Goal: Task Accomplishment & Management: Manage account settings

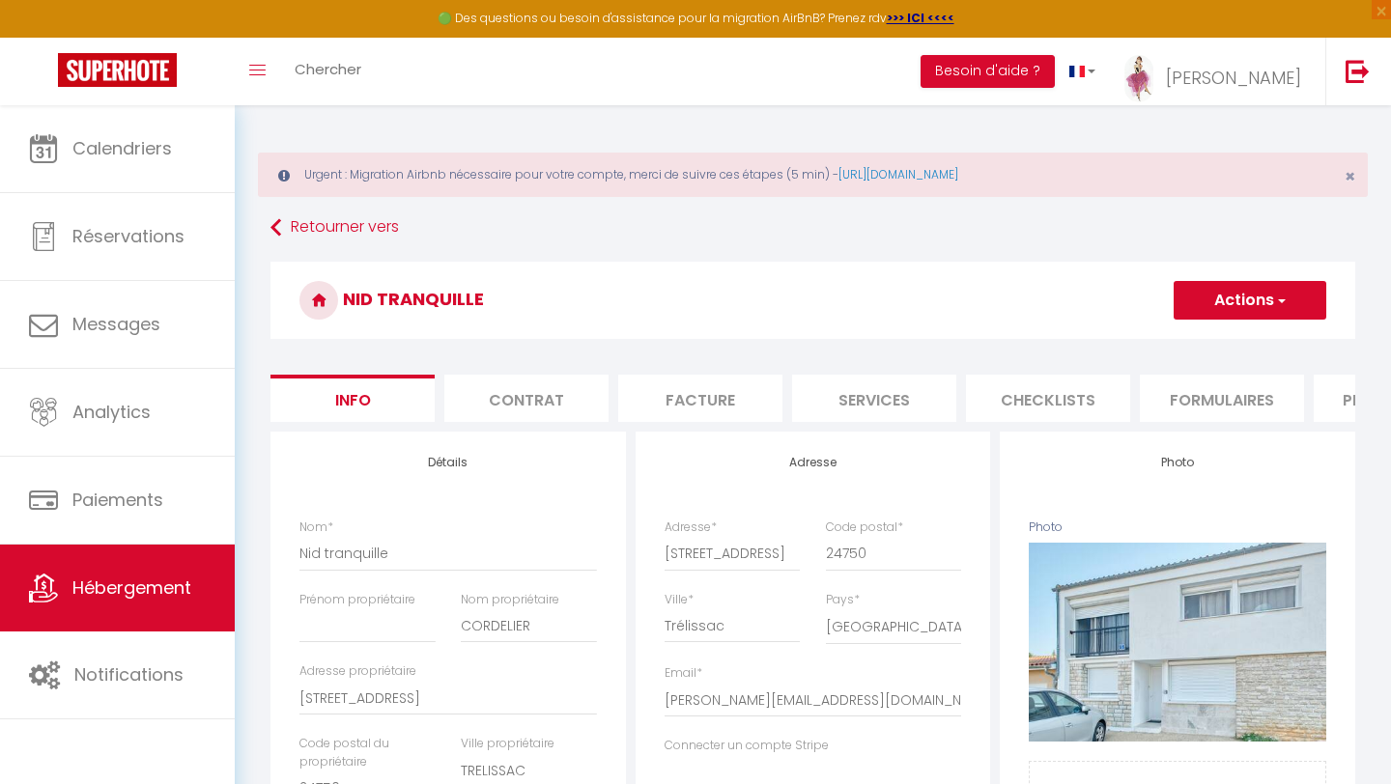
select select "2"
select select "1"
select select "16:00"
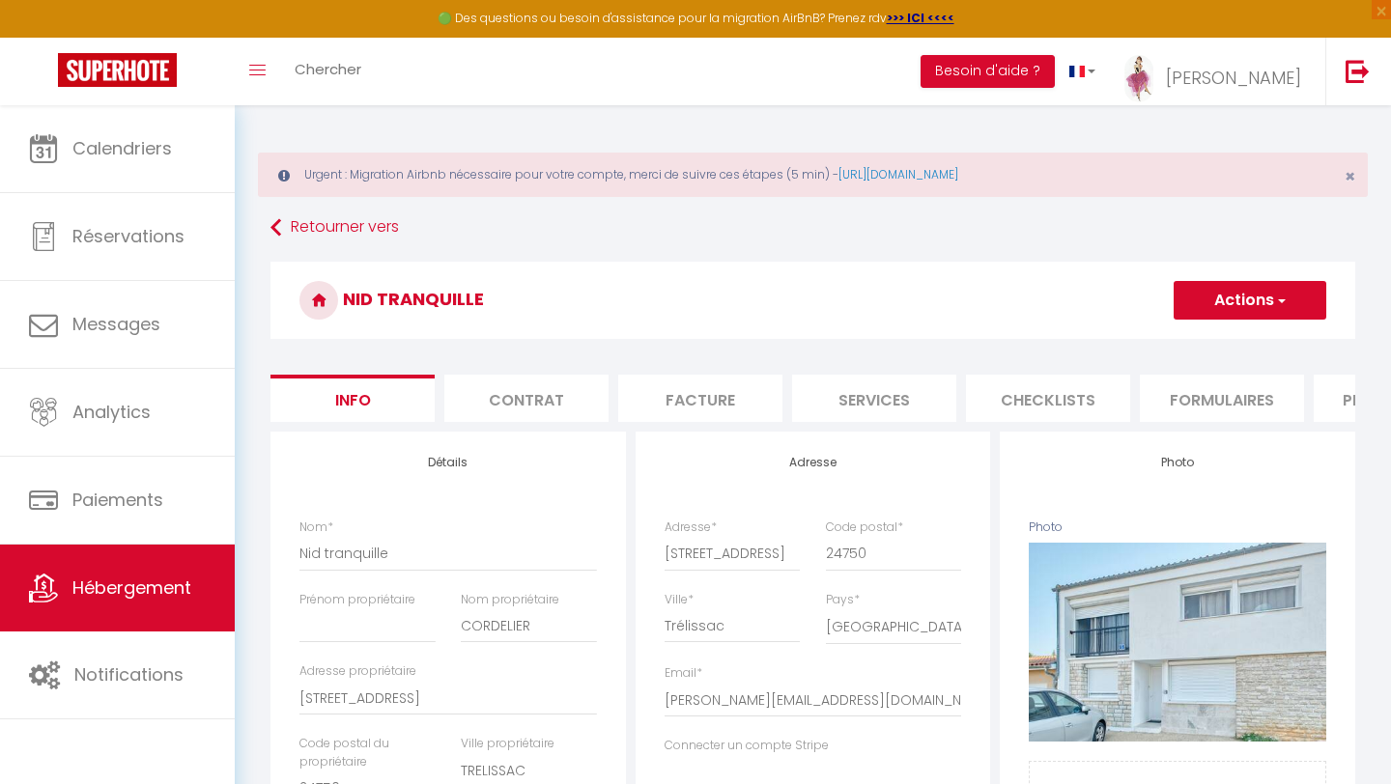
select select "23:45"
select select "10:00"
select select "30"
select select "120"
select select
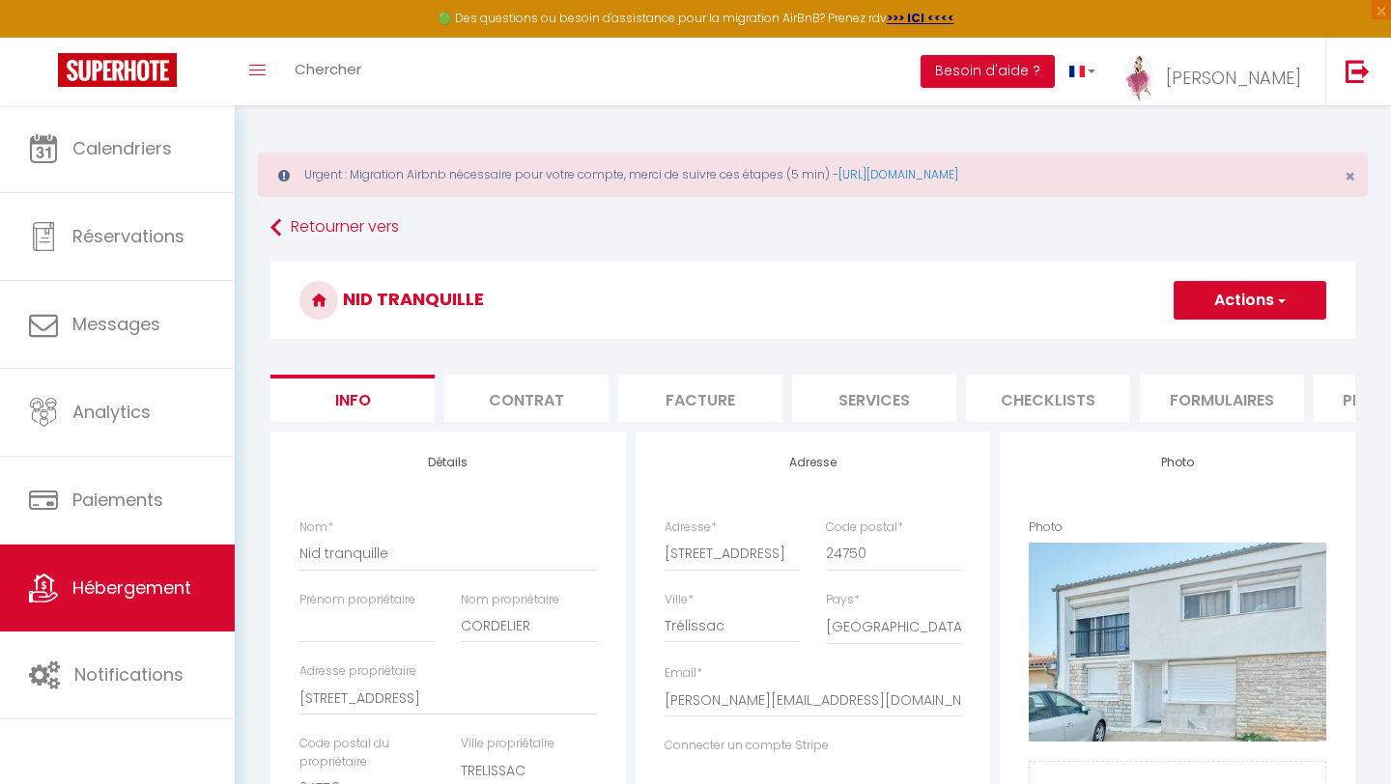
select select "28"
select select "33930"
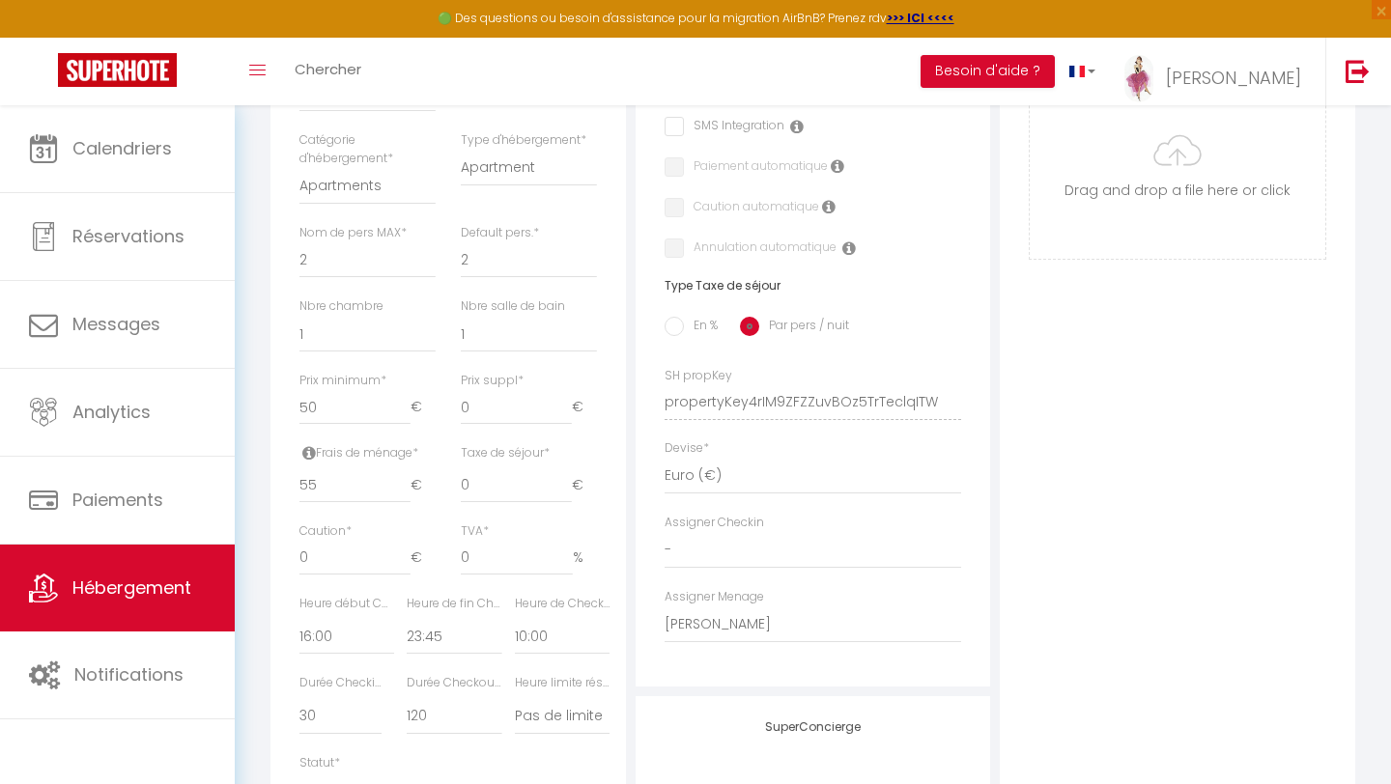
scroll to position [698, 0]
click at [185, 587] on span "Hébergement" at bounding box center [131, 588] width 119 height 24
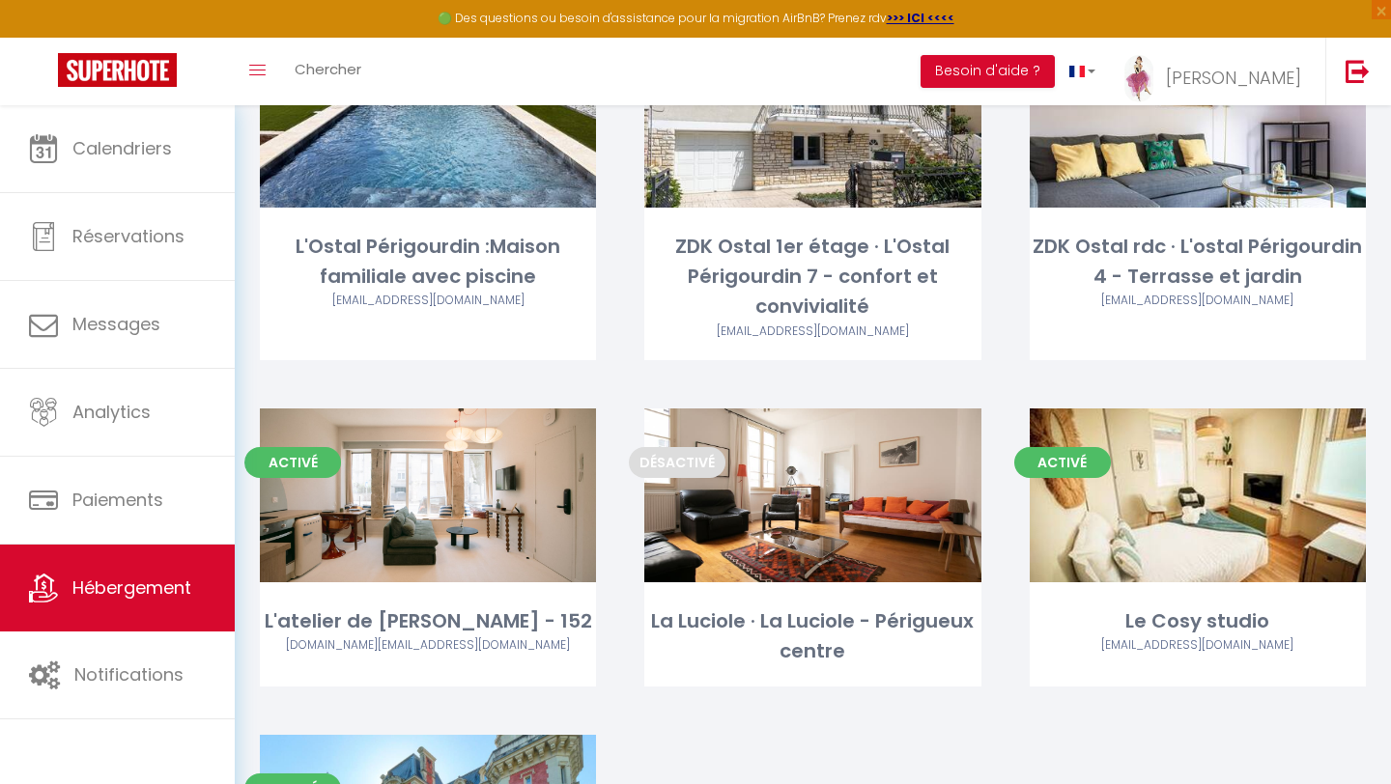
scroll to position [8097, 0]
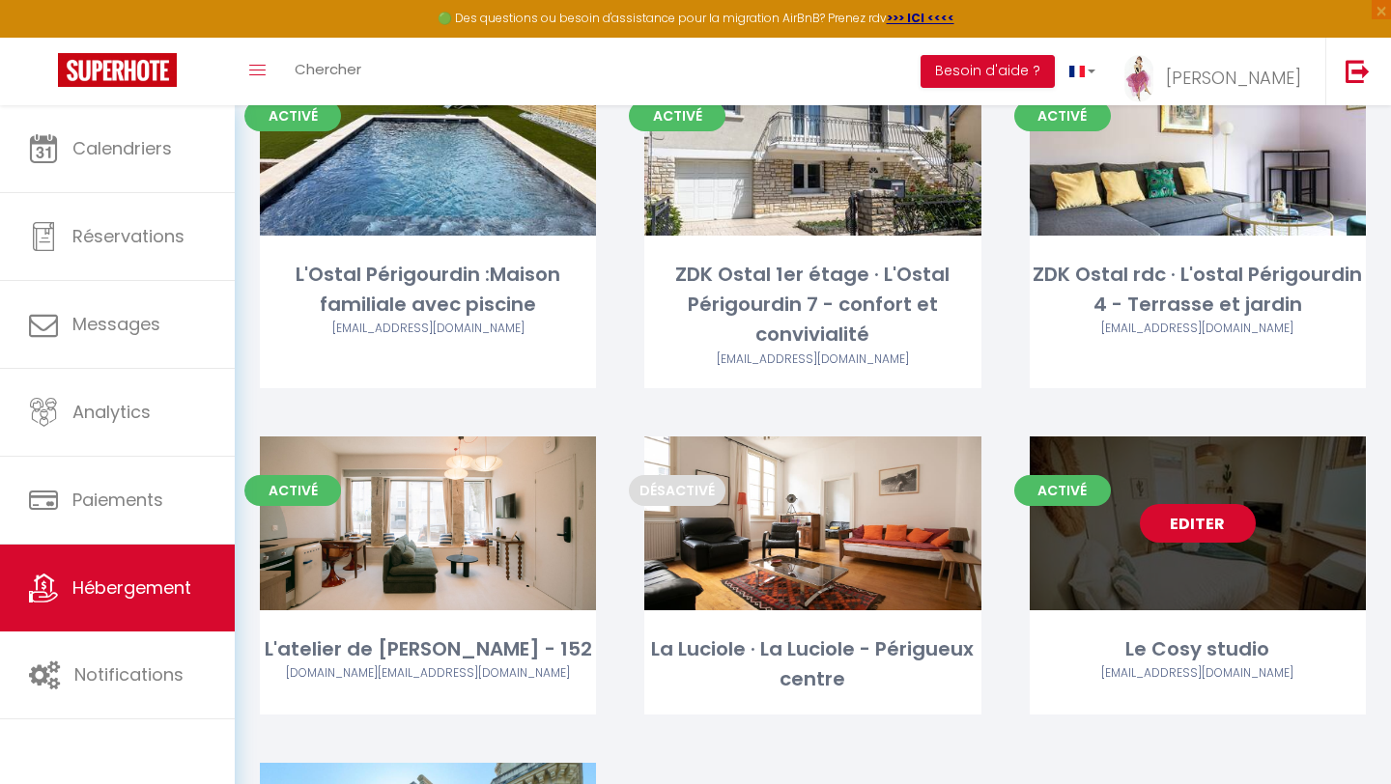
click at [1194, 504] on link "Editer" at bounding box center [1198, 523] width 116 height 39
select select "3"
select select "2"
select select "1"
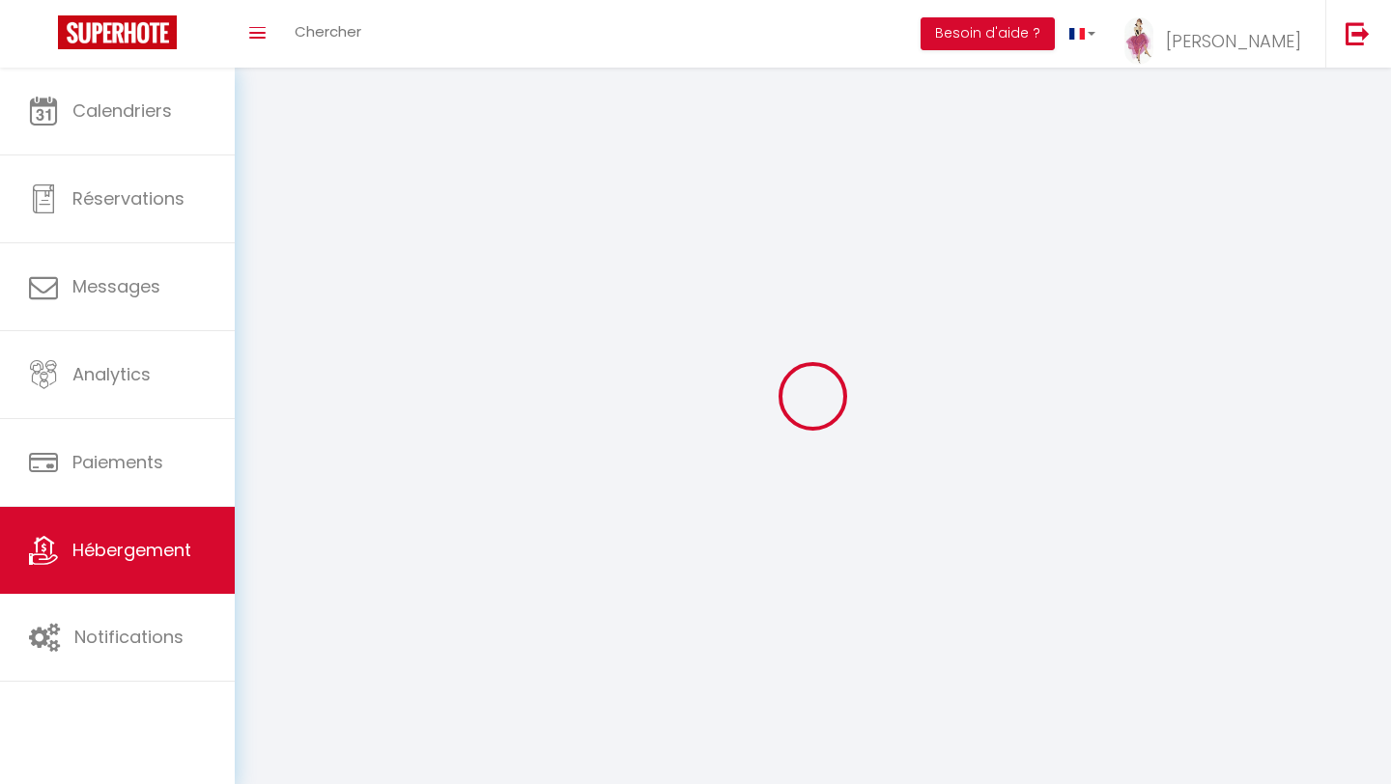
select select
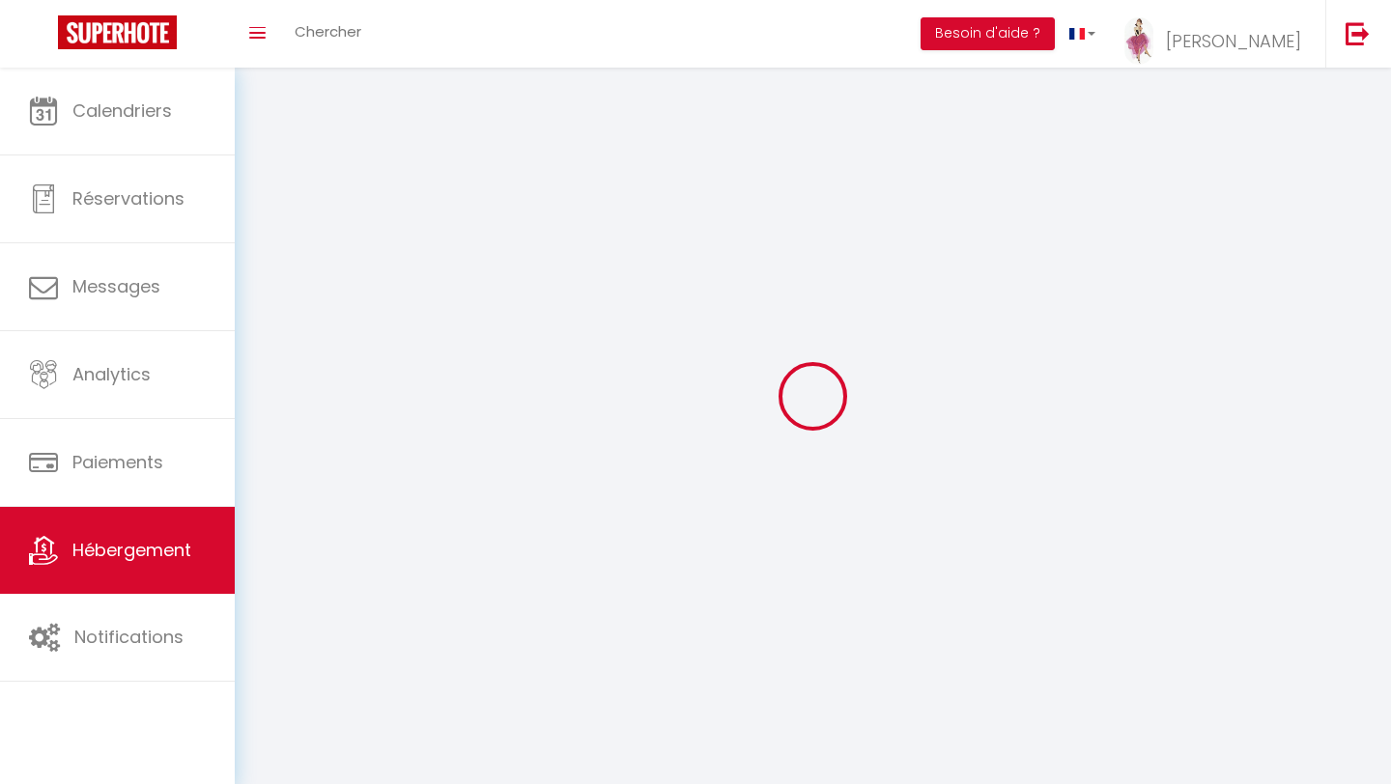
select select
checkbox input "false"
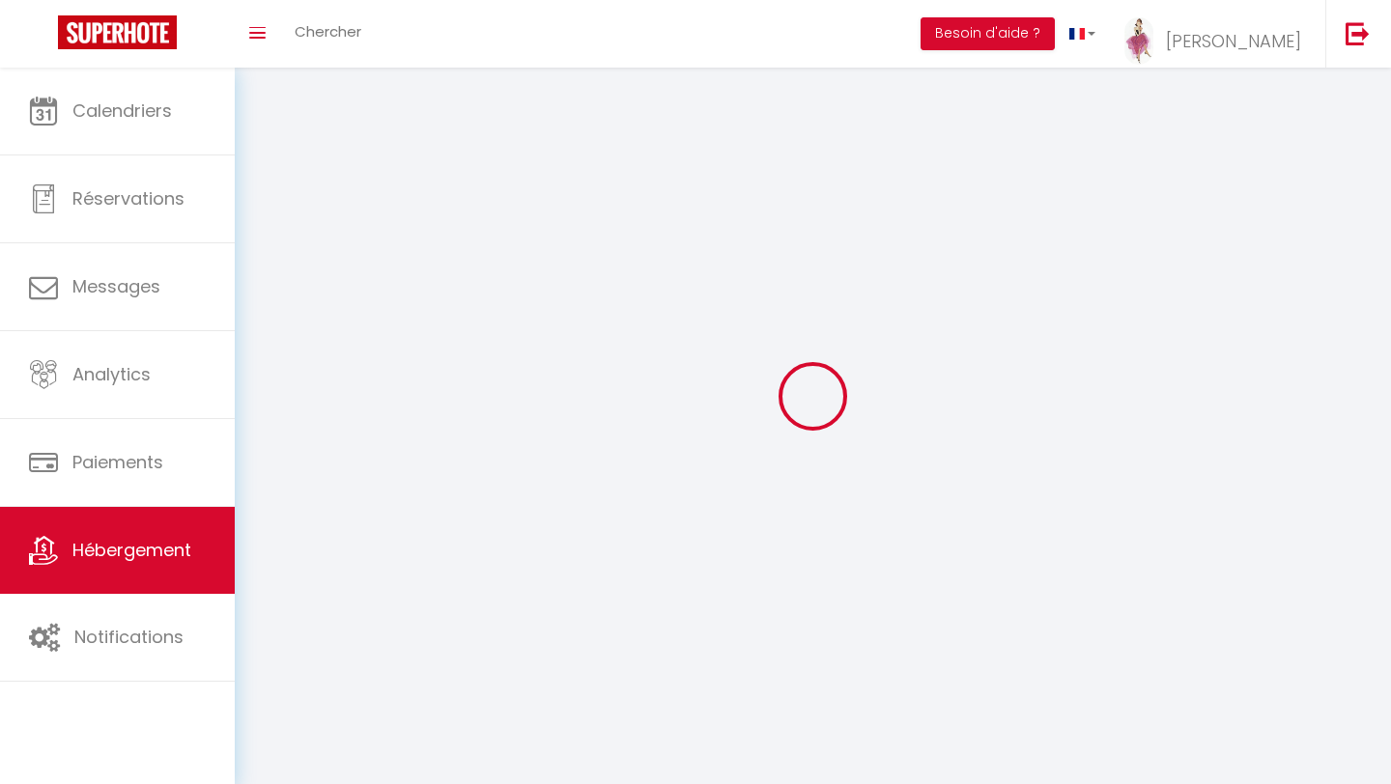
select select "28"
select select
select select "1"
select select
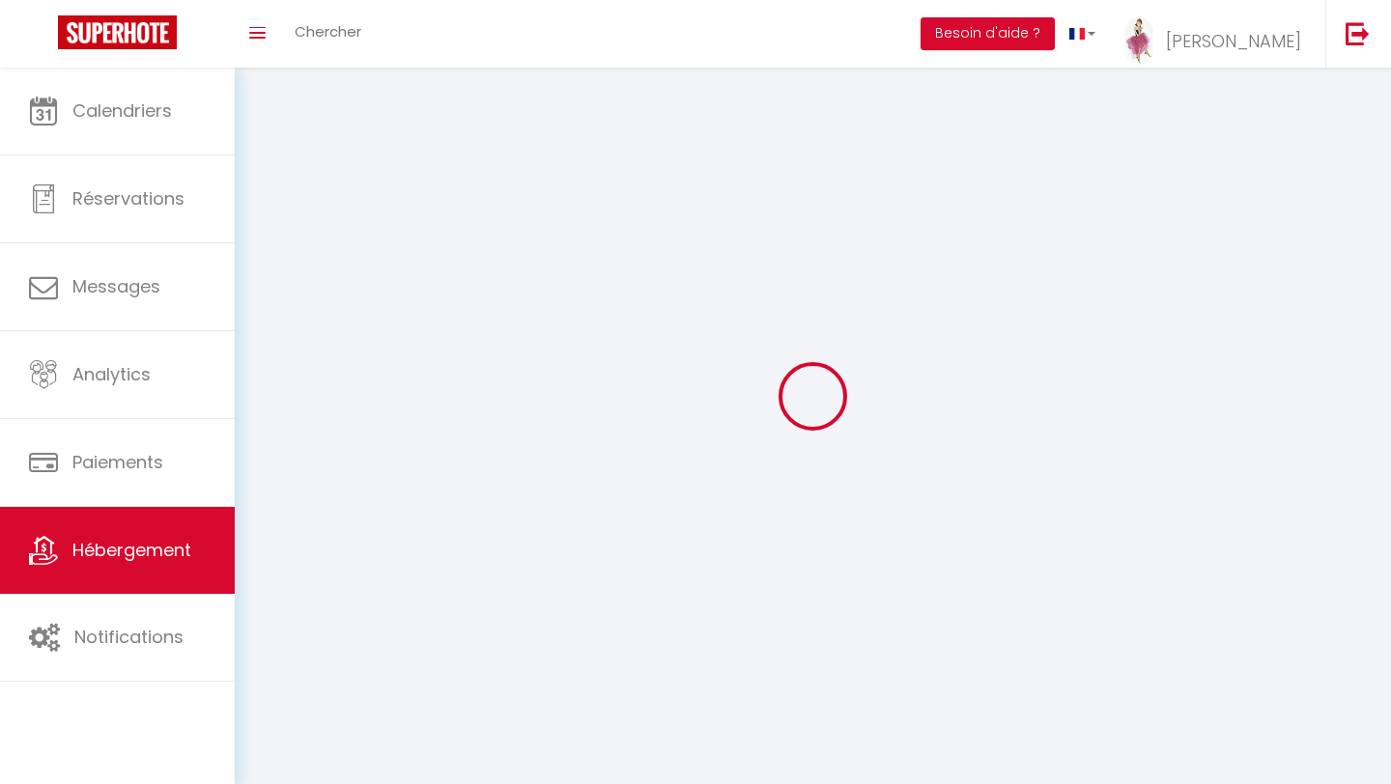
select select
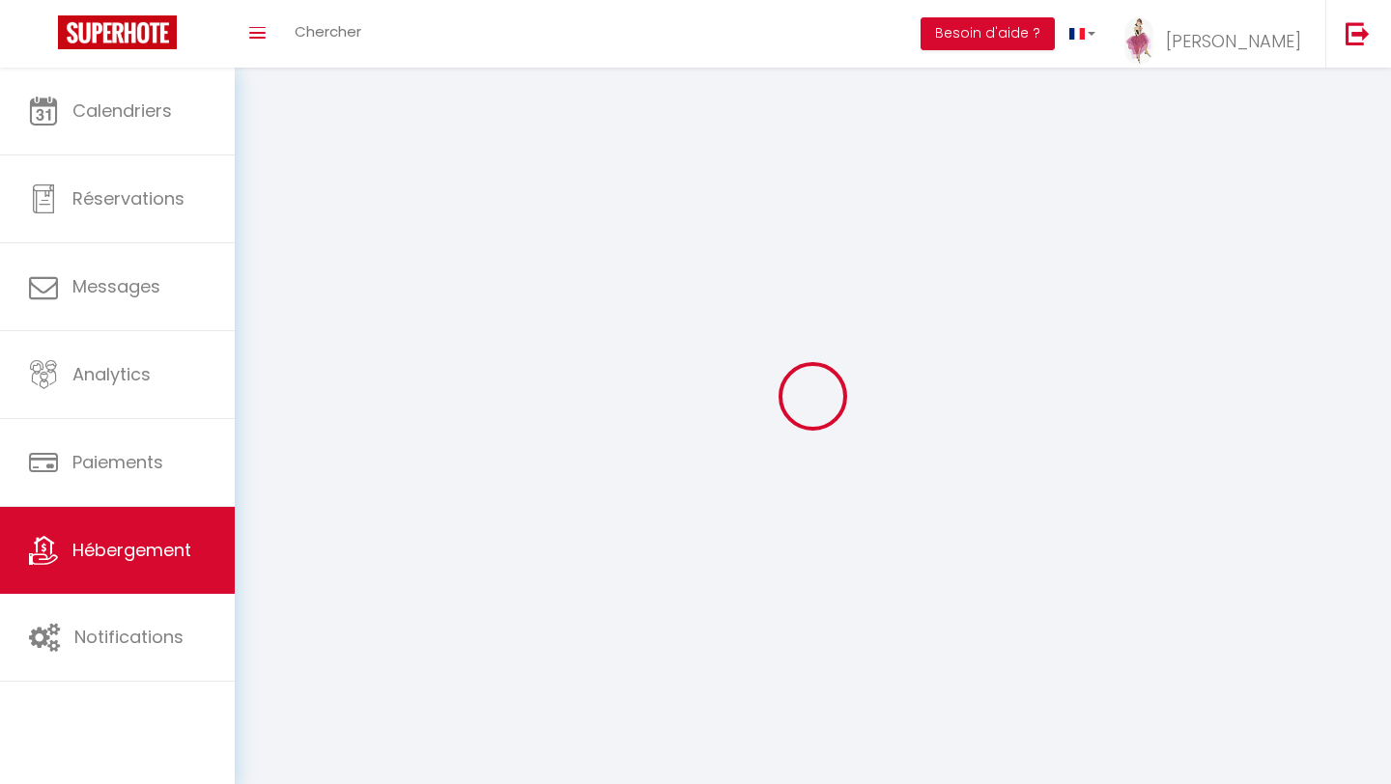
checkbox input "false"
select select
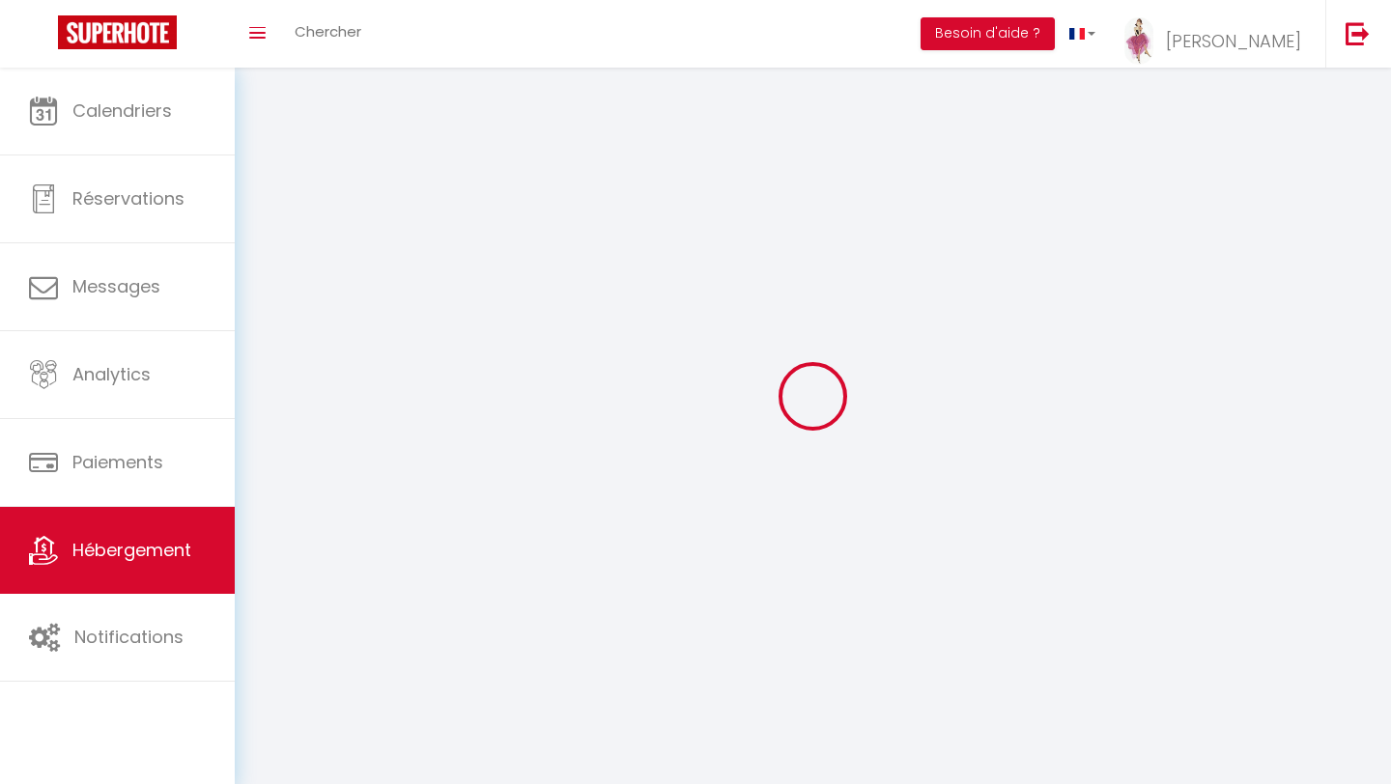
select select
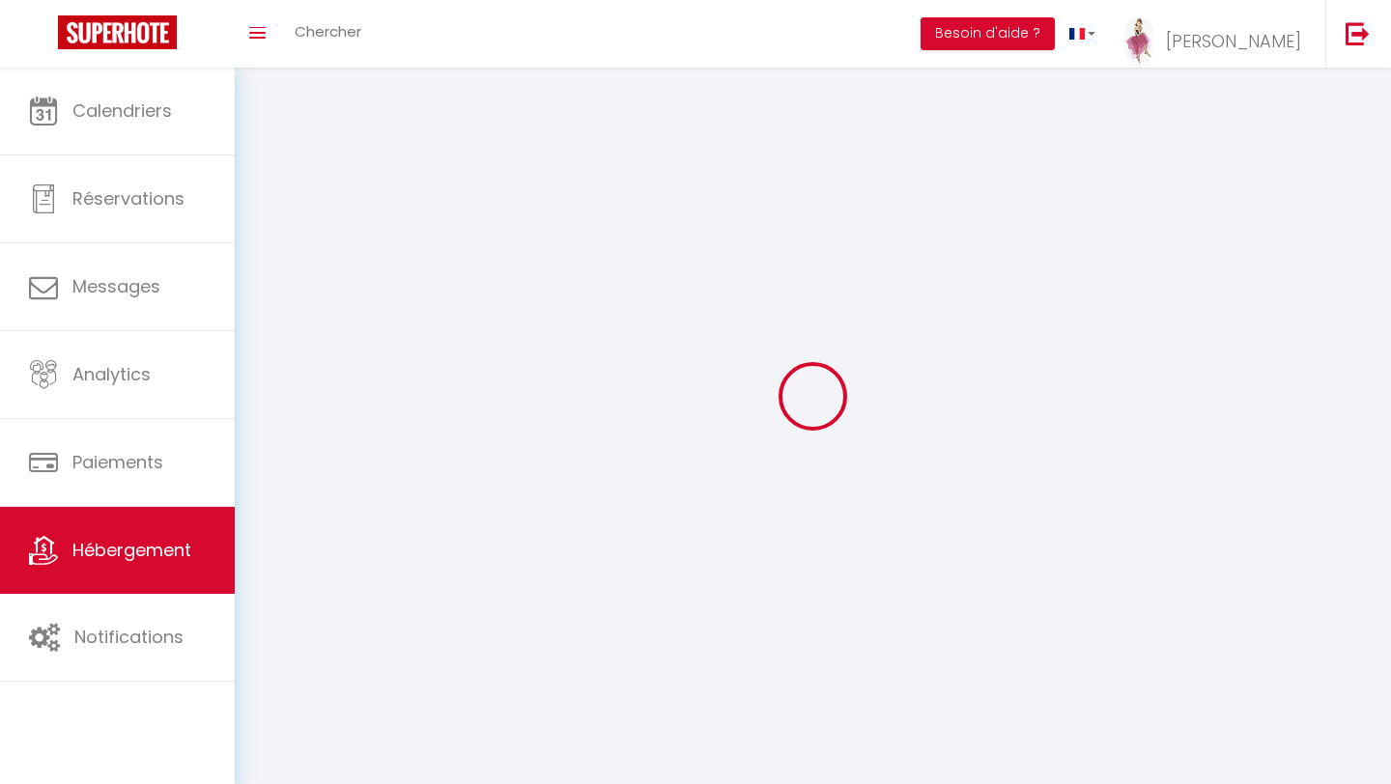
select select
checkbox input "false"
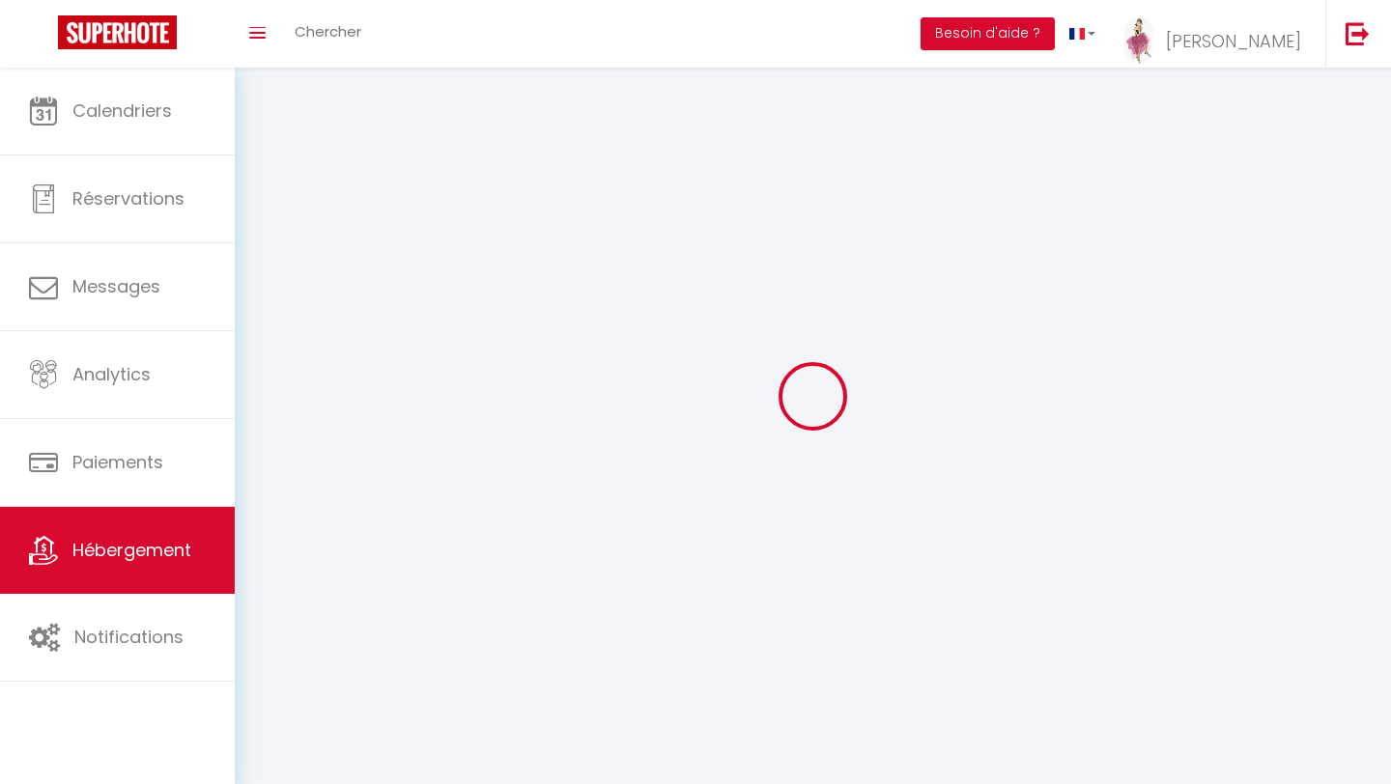
select select
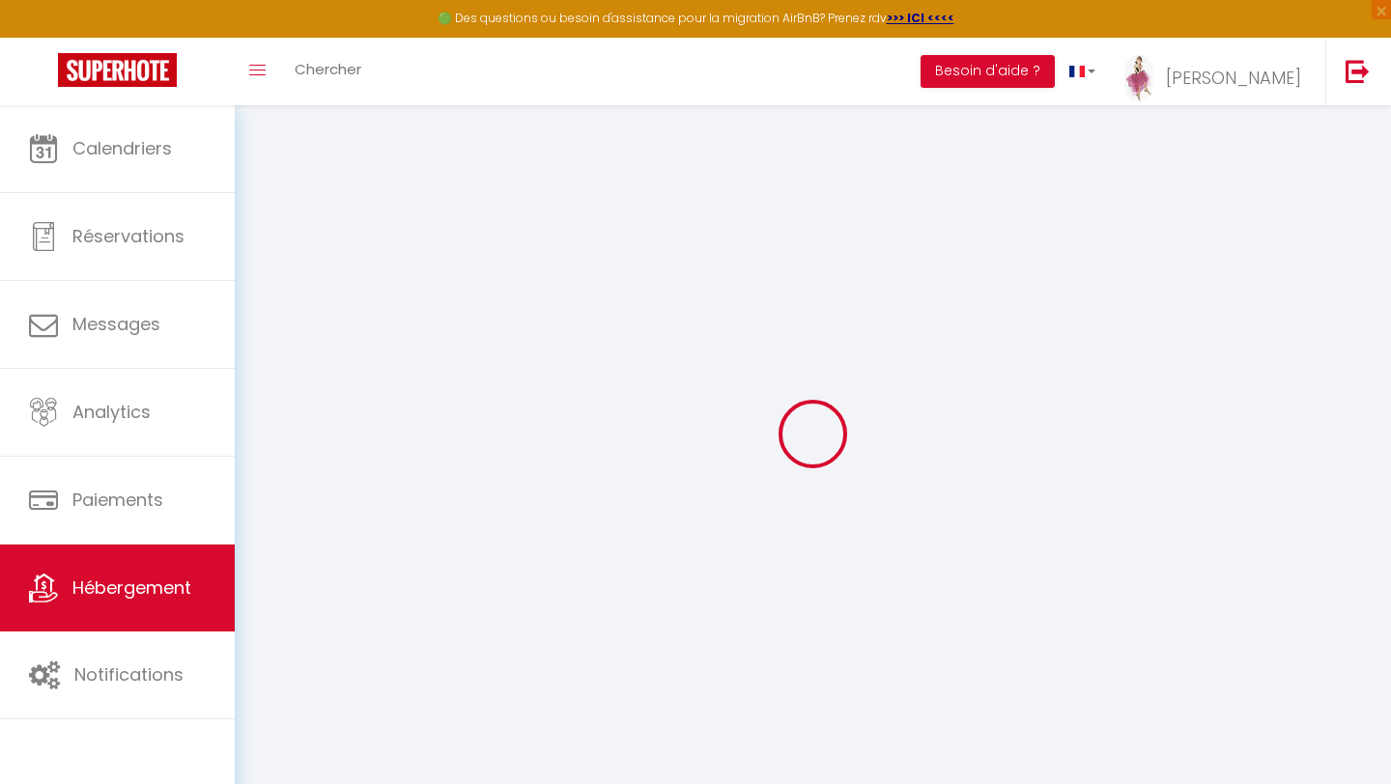
select select
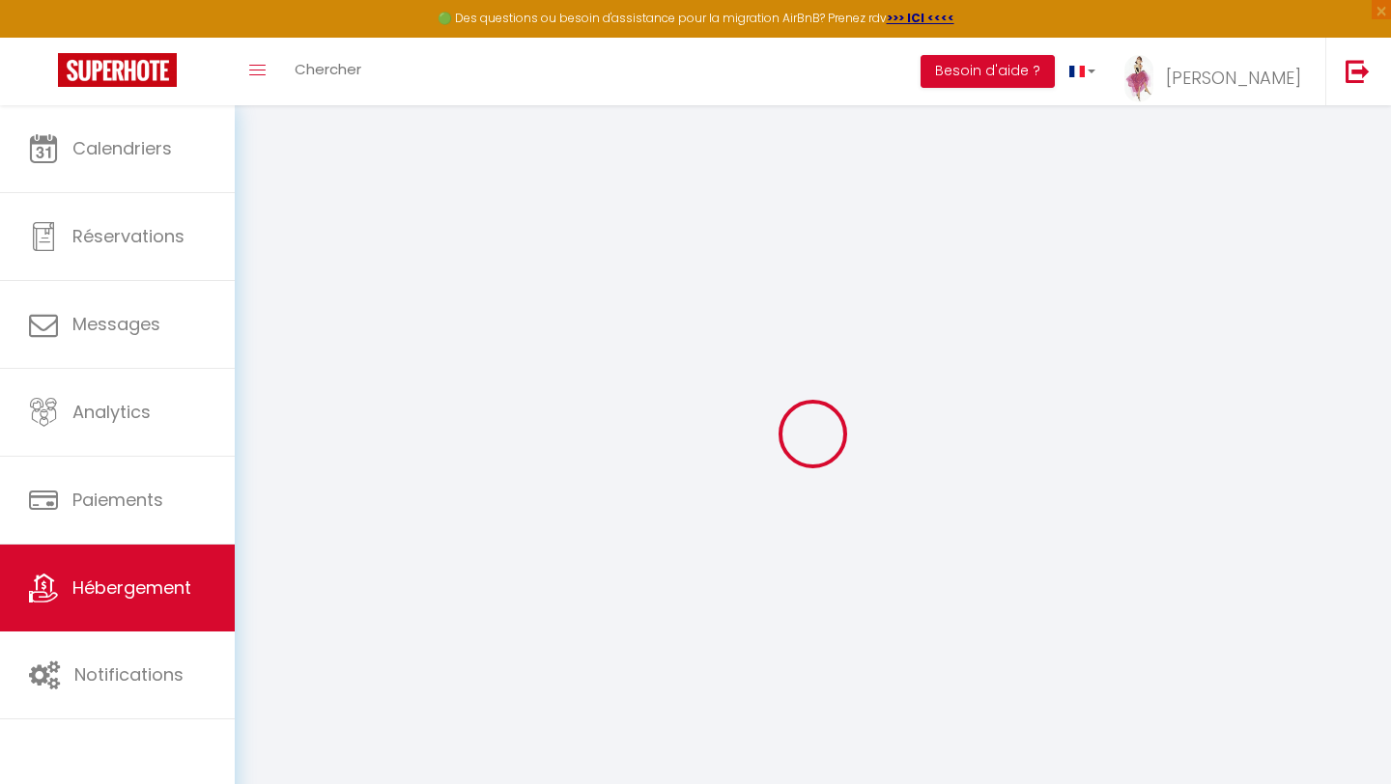
select select
checkbox input "false"
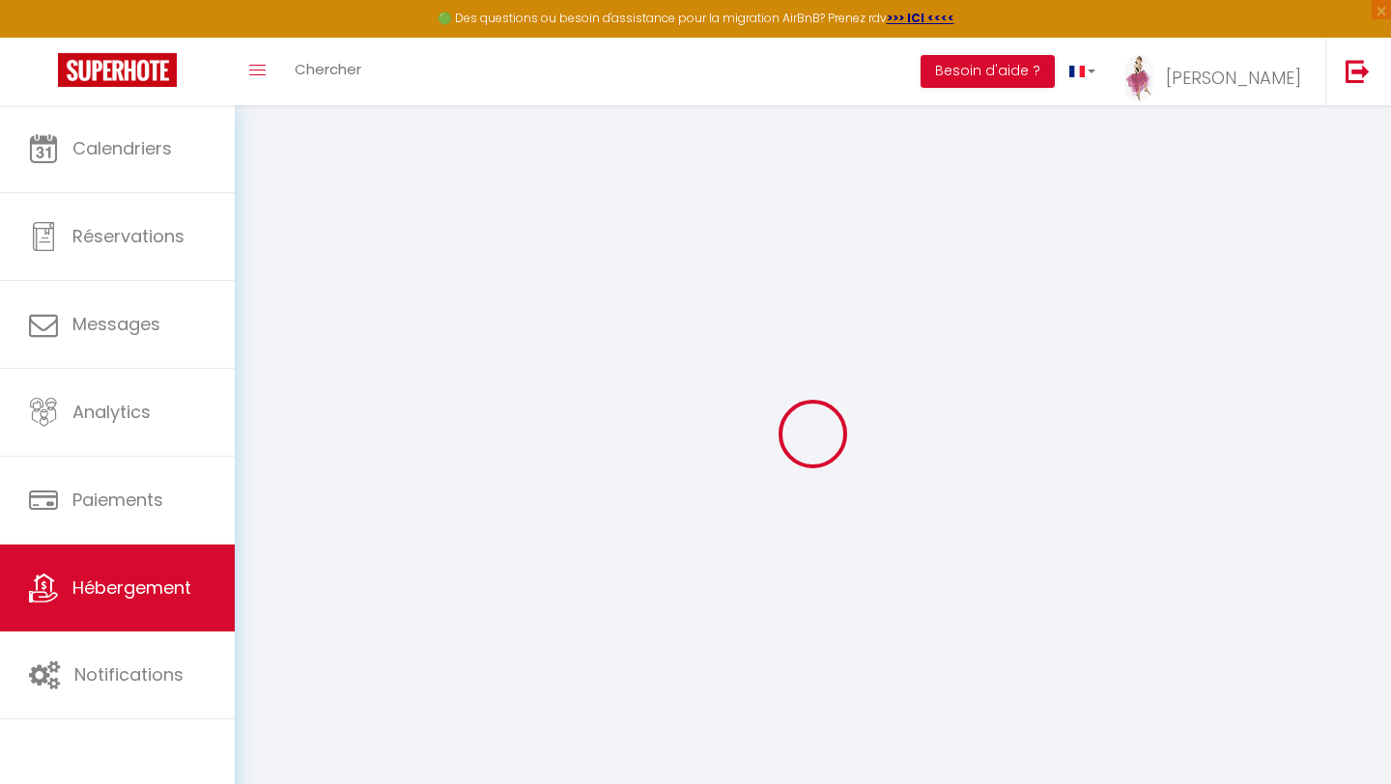
select select
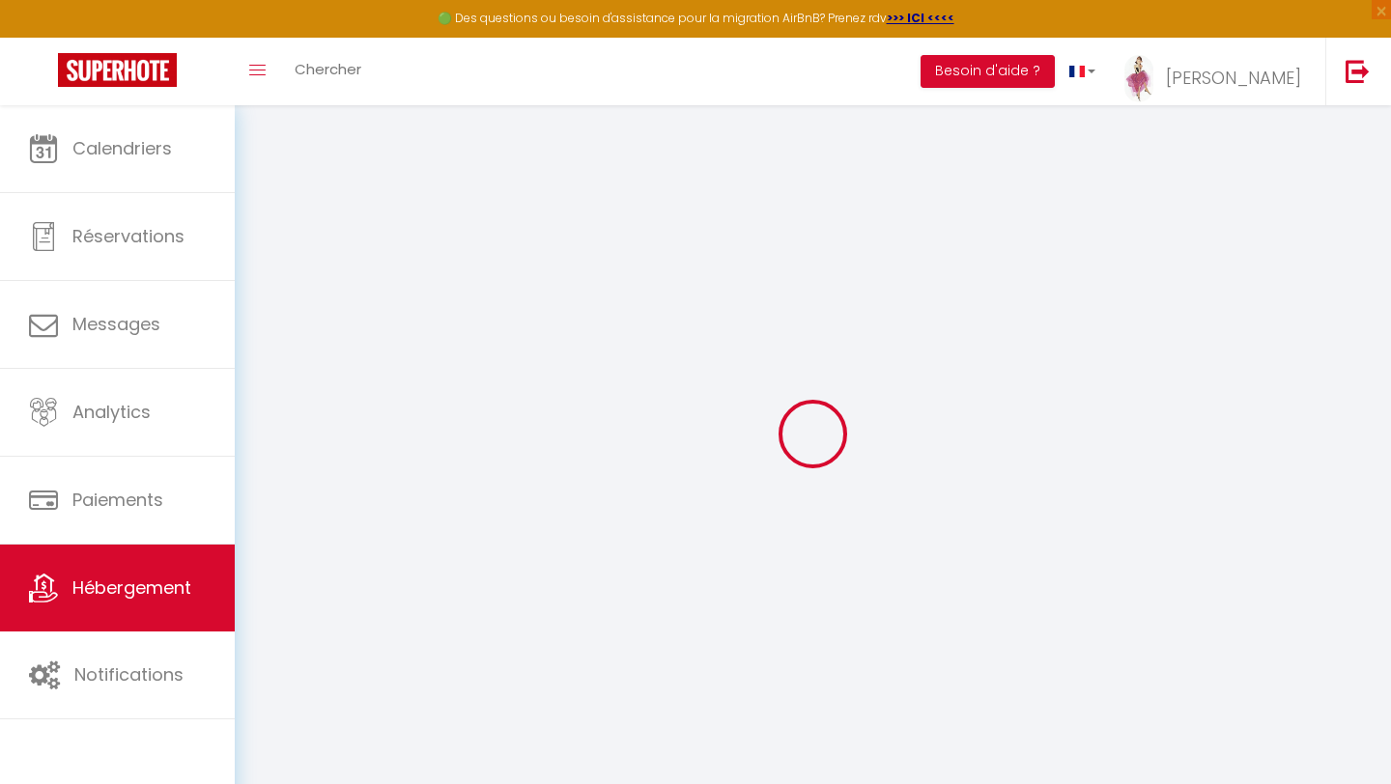
select select
checkbox input "false"
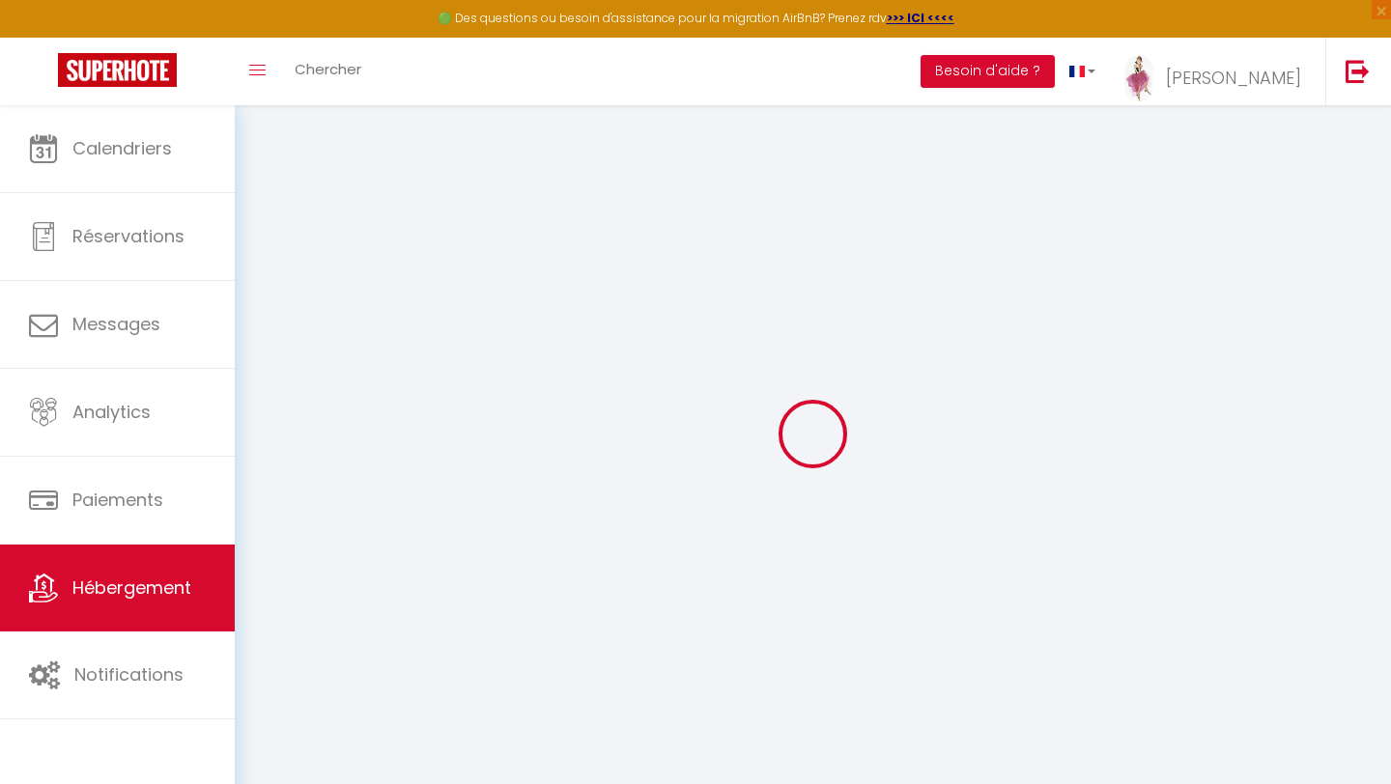
checkbox input "false"
select select
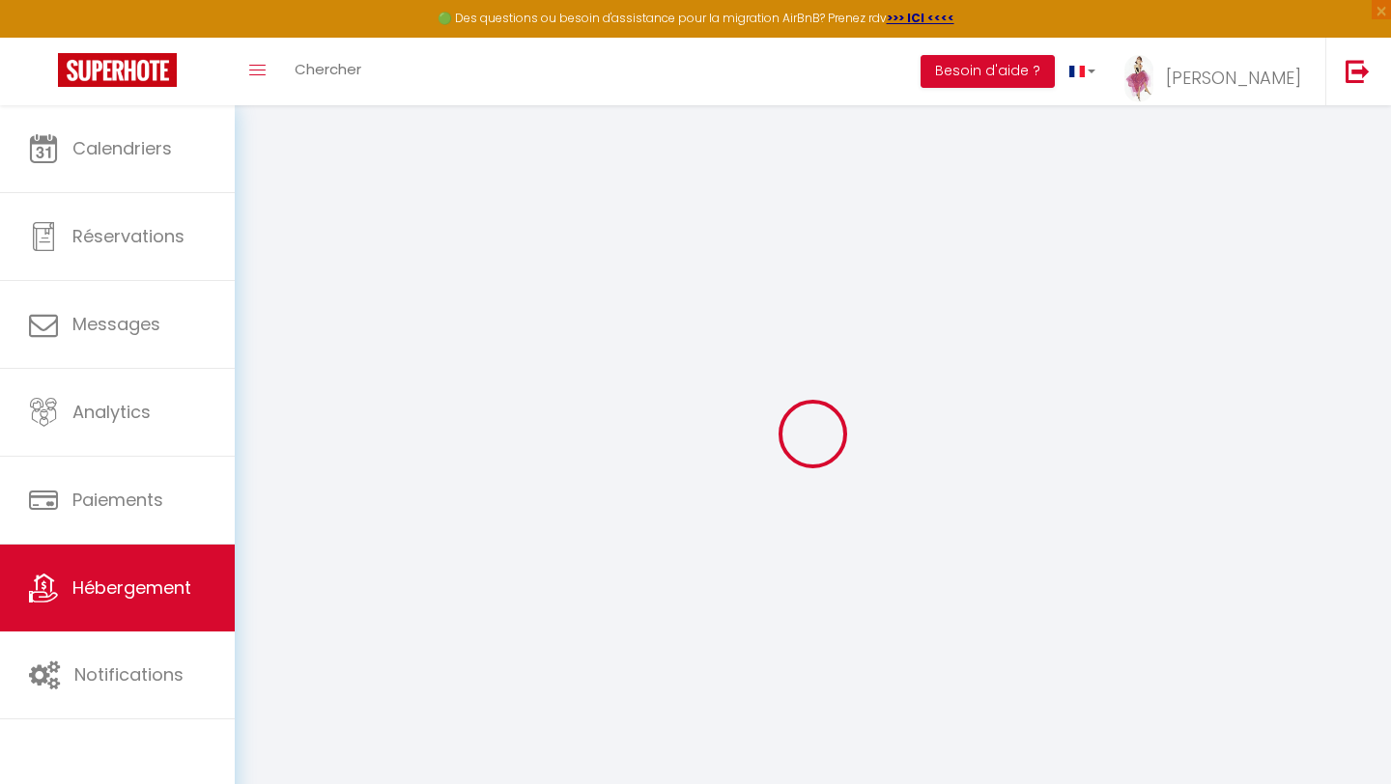
select select
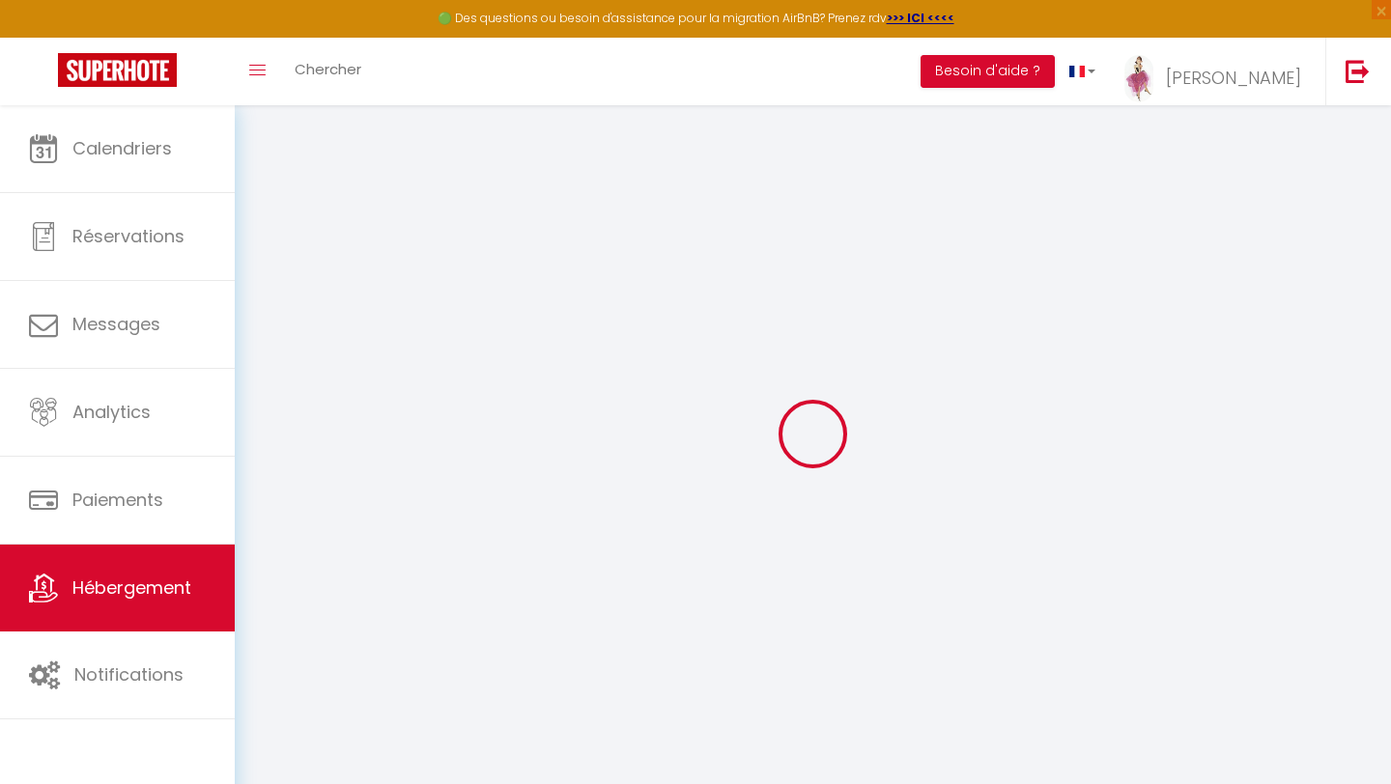
checkbox input "false"
select select
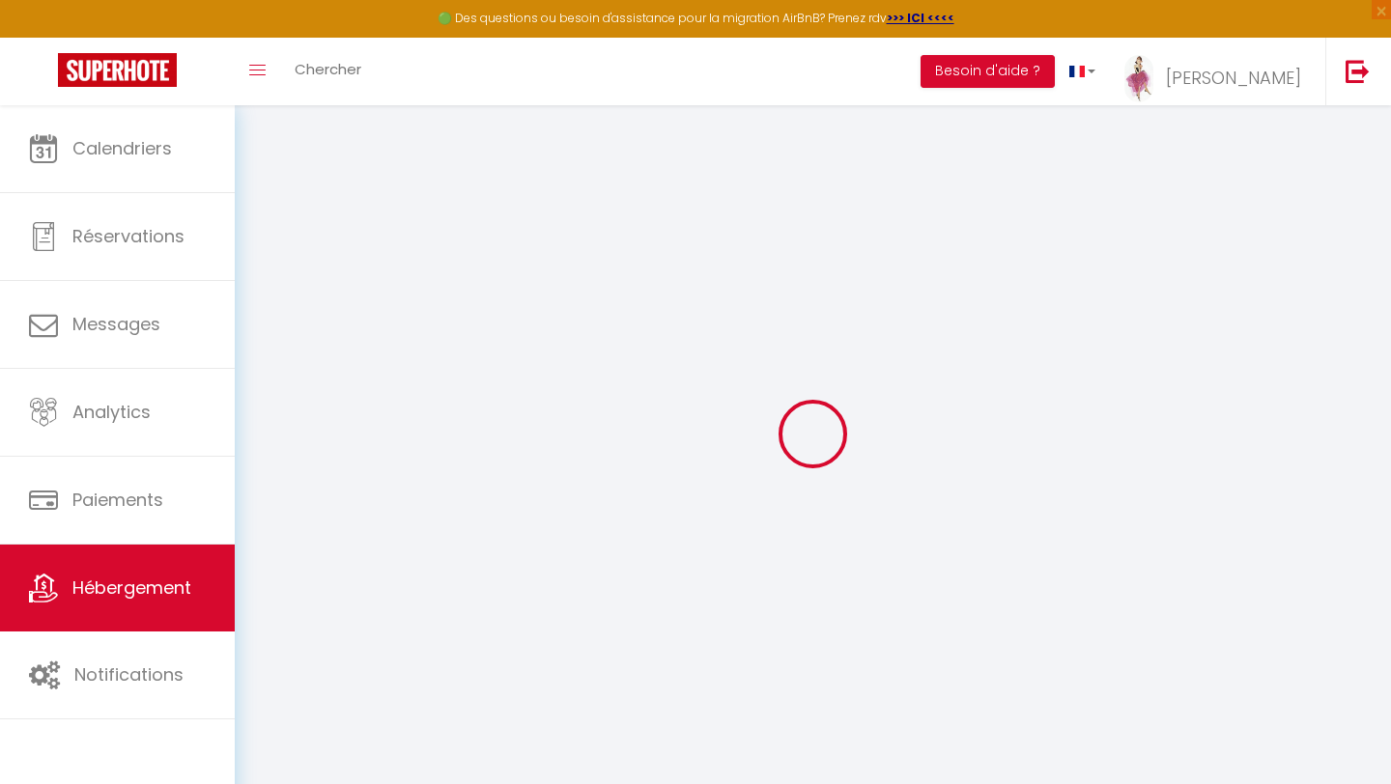
select select
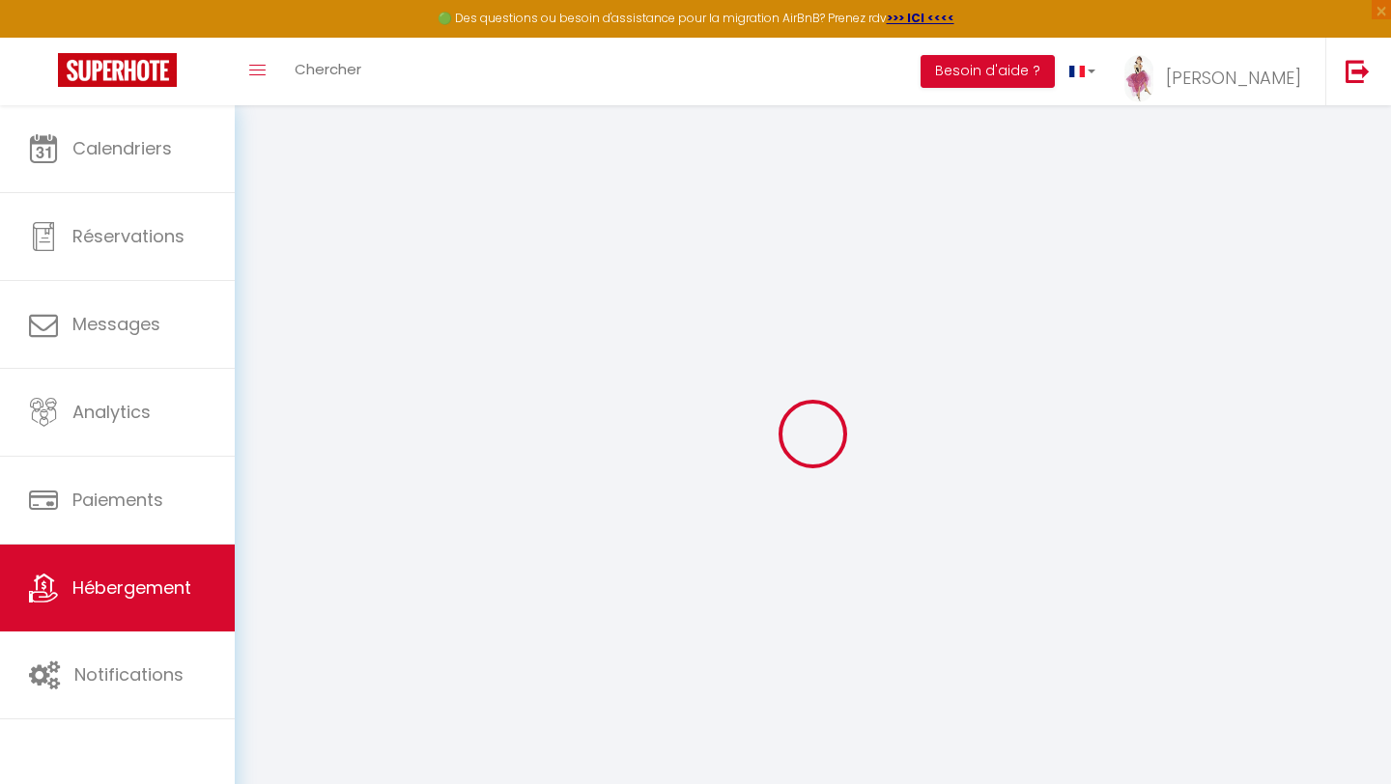
select select
checkbox input "false"
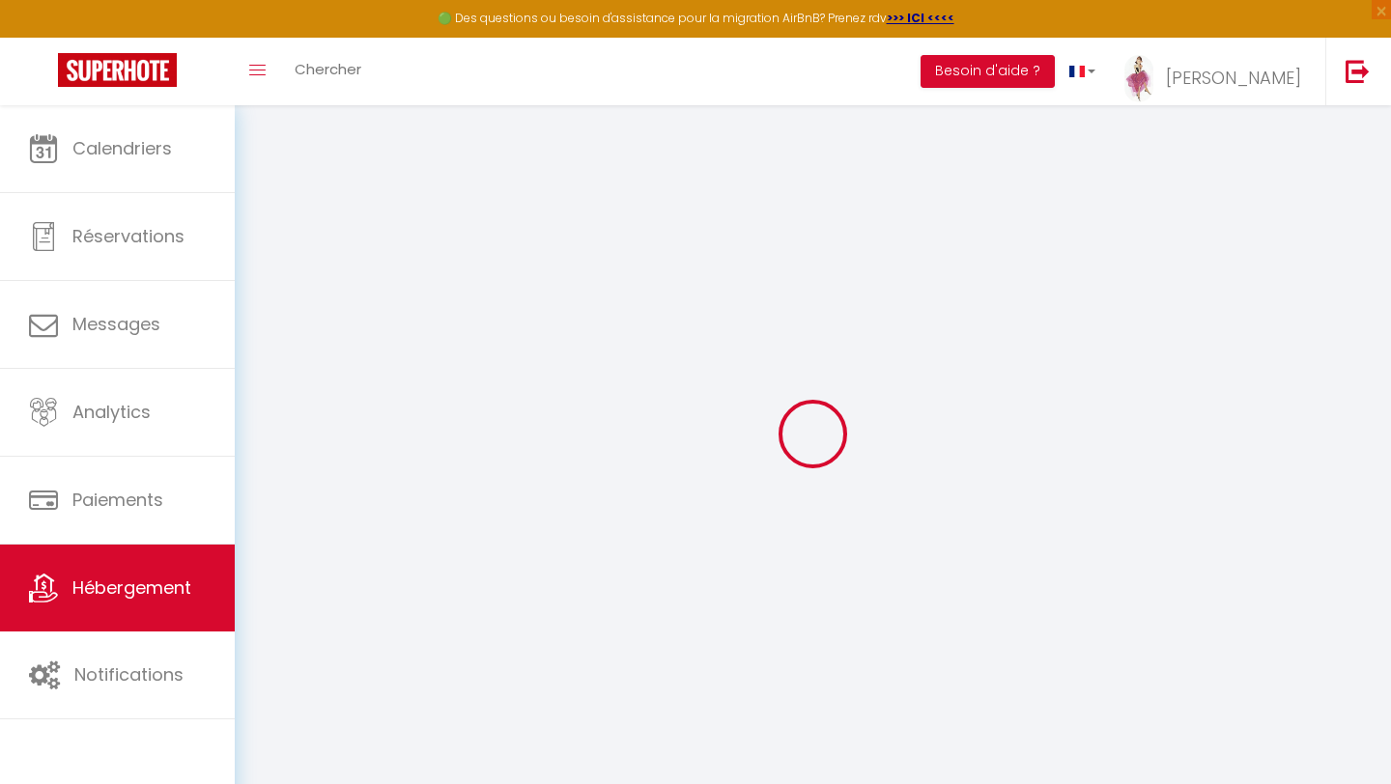
checkbox input "false"
select select
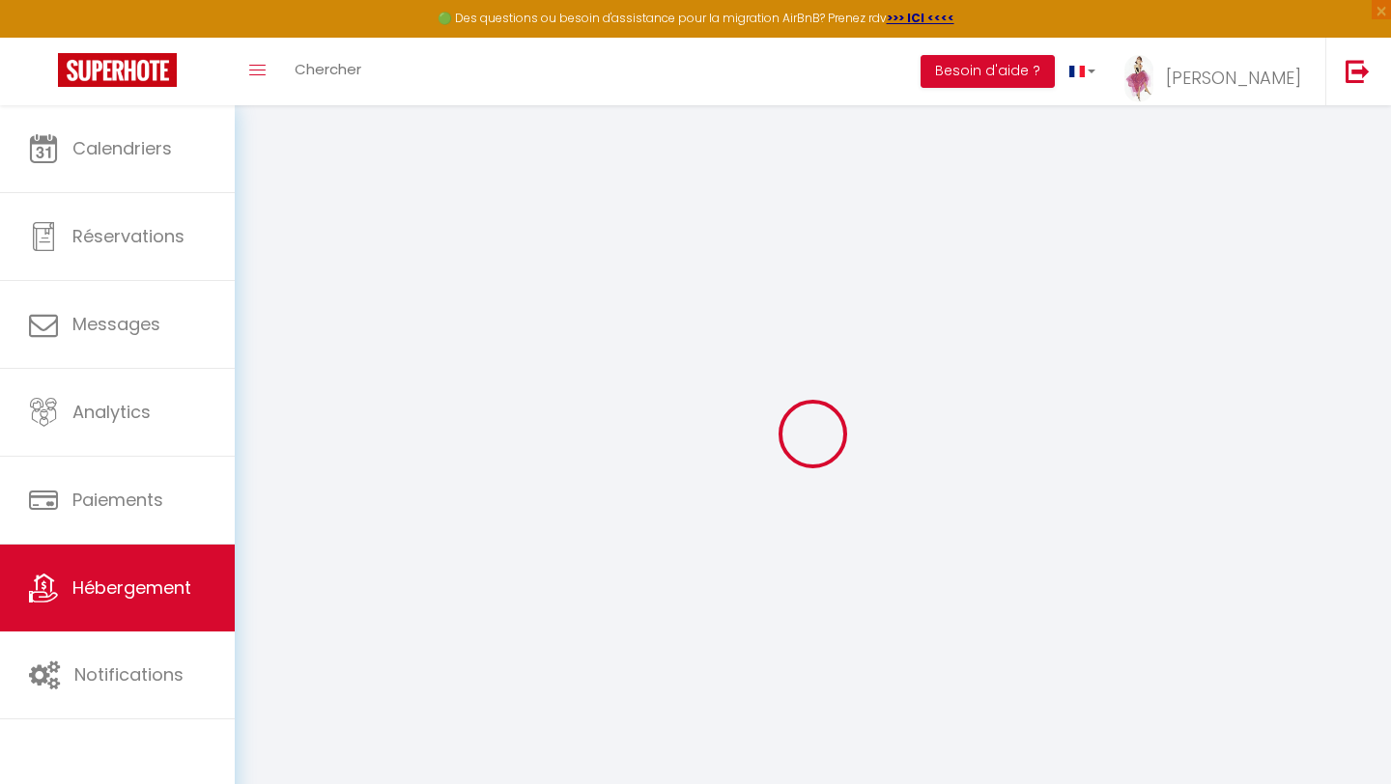
select select
checkbox input "false"
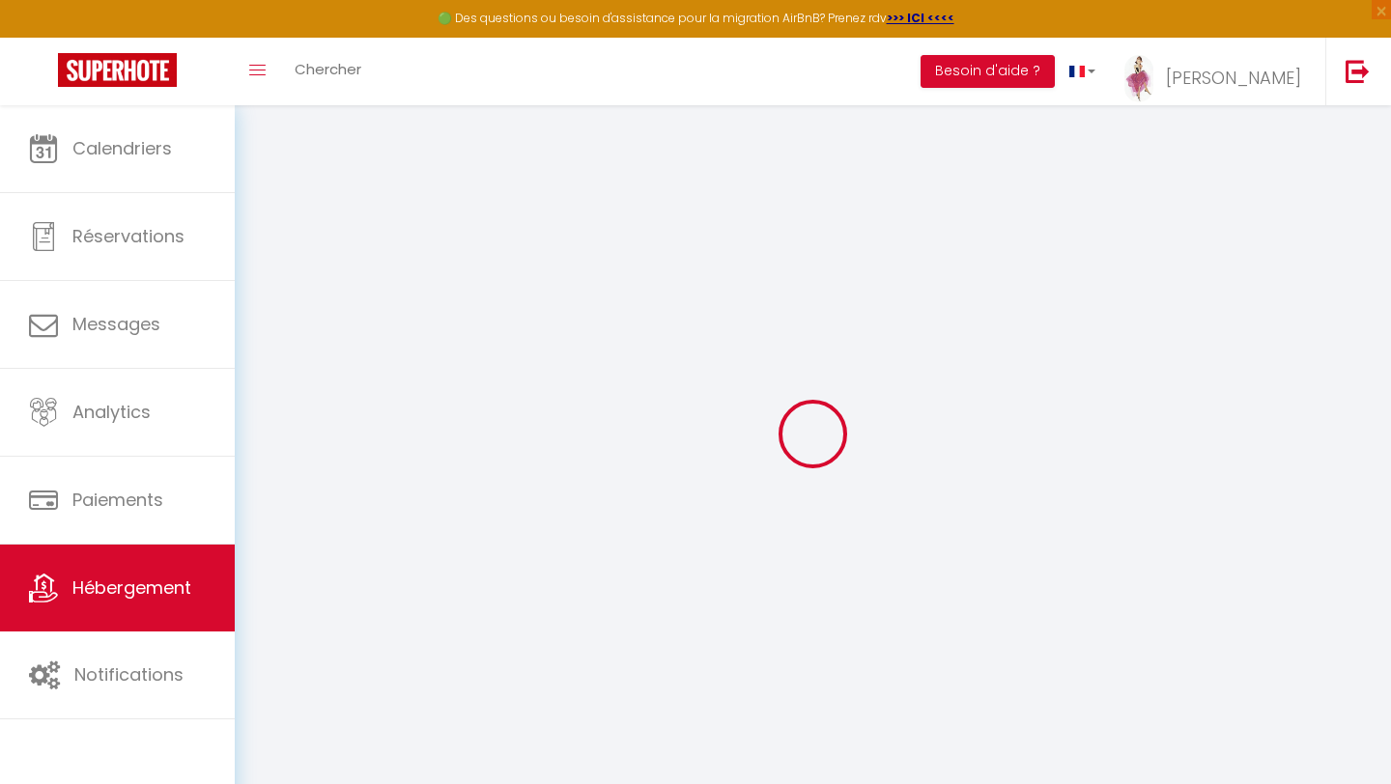
checkbox input "false"
select select
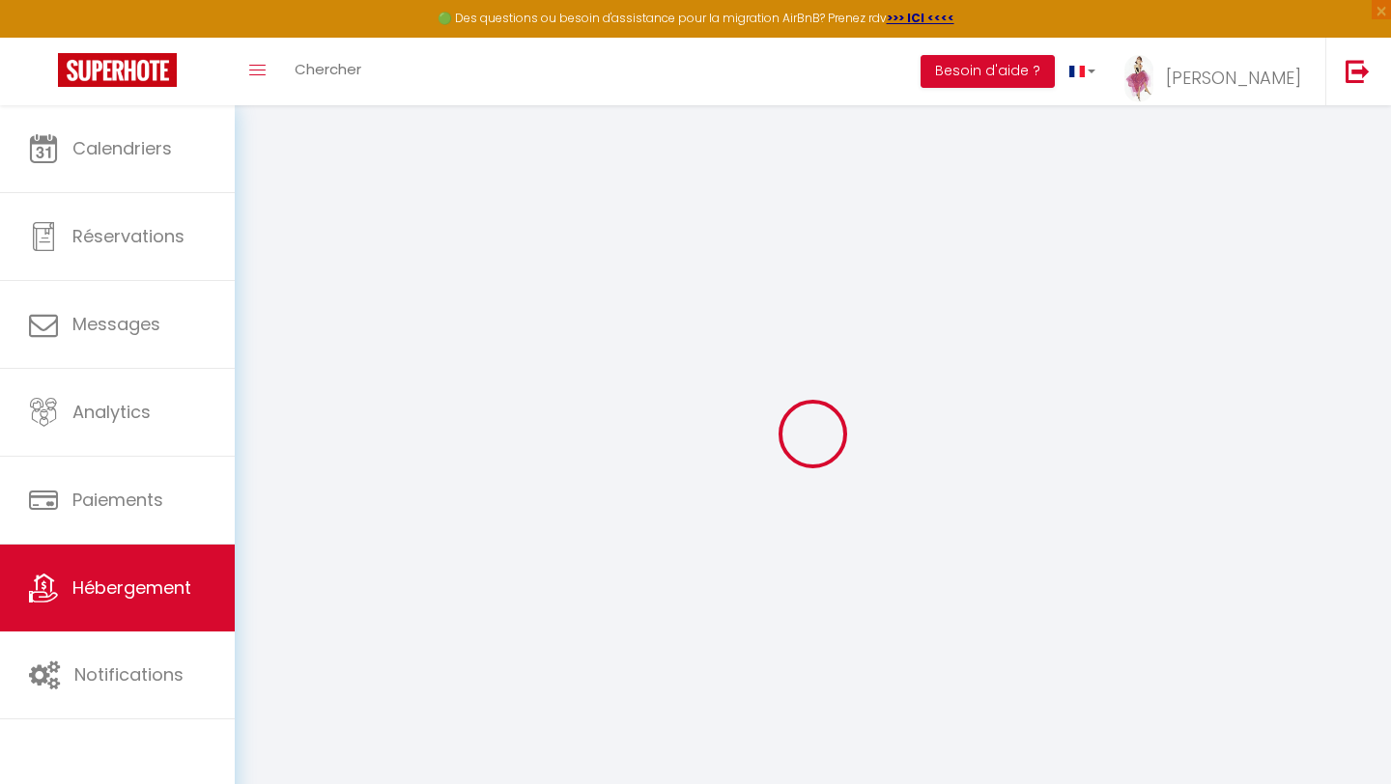
type input "Le Cosy studio"
type input "[PERSON_NAME]"
type input "BOISSEUIL"
type input "[STREET_ADDRESS]"
type input "24000"
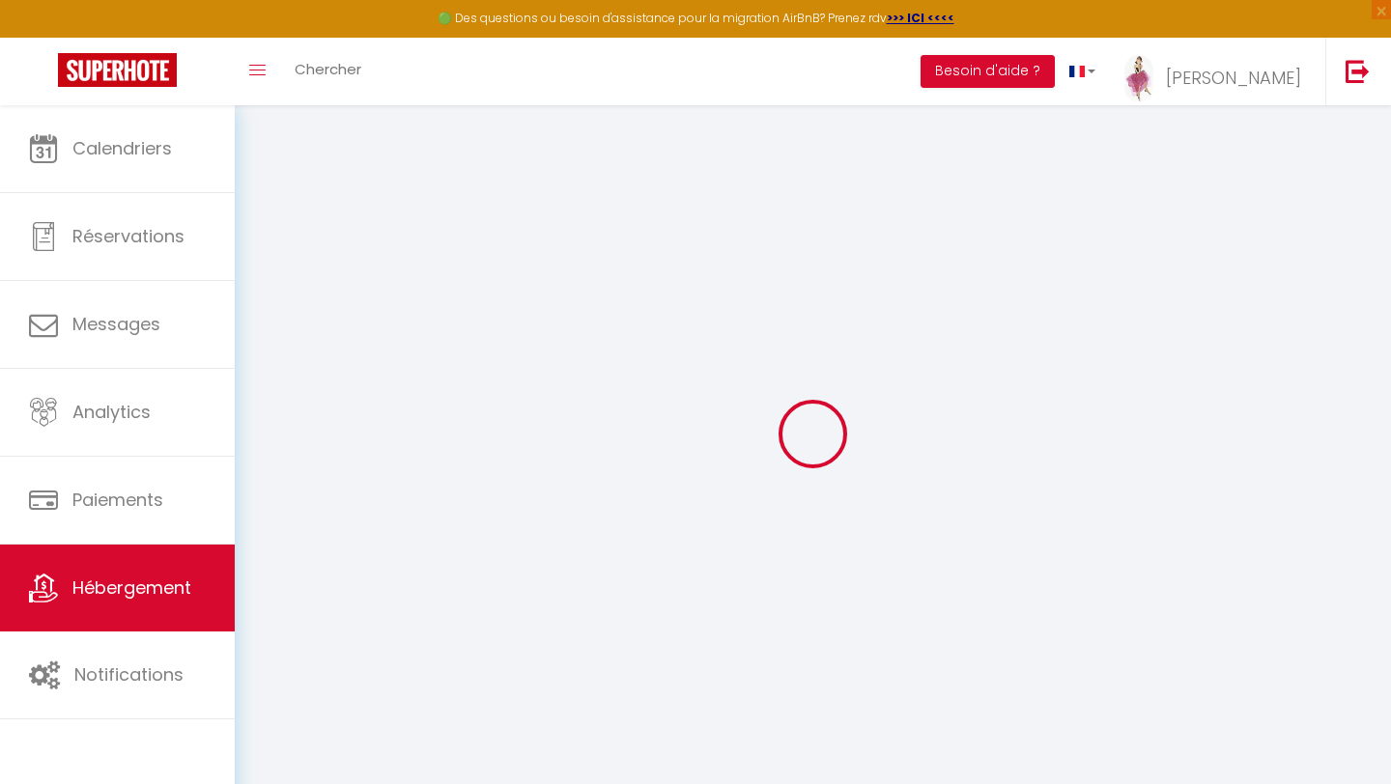
type input "PERIGUEUX"
select select "2"
type input "42"
select select
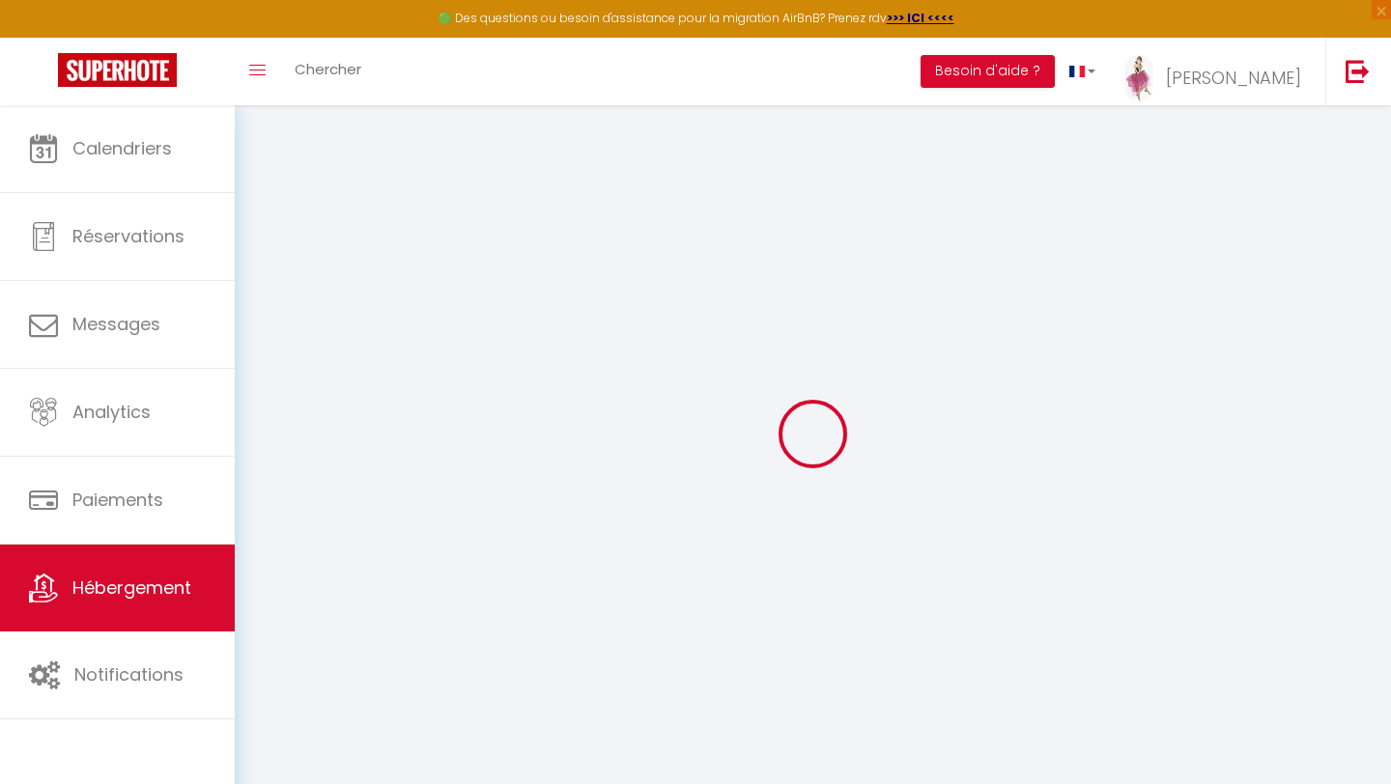
select select
type input "[STREET_ADDRESS]"
type input "24000"
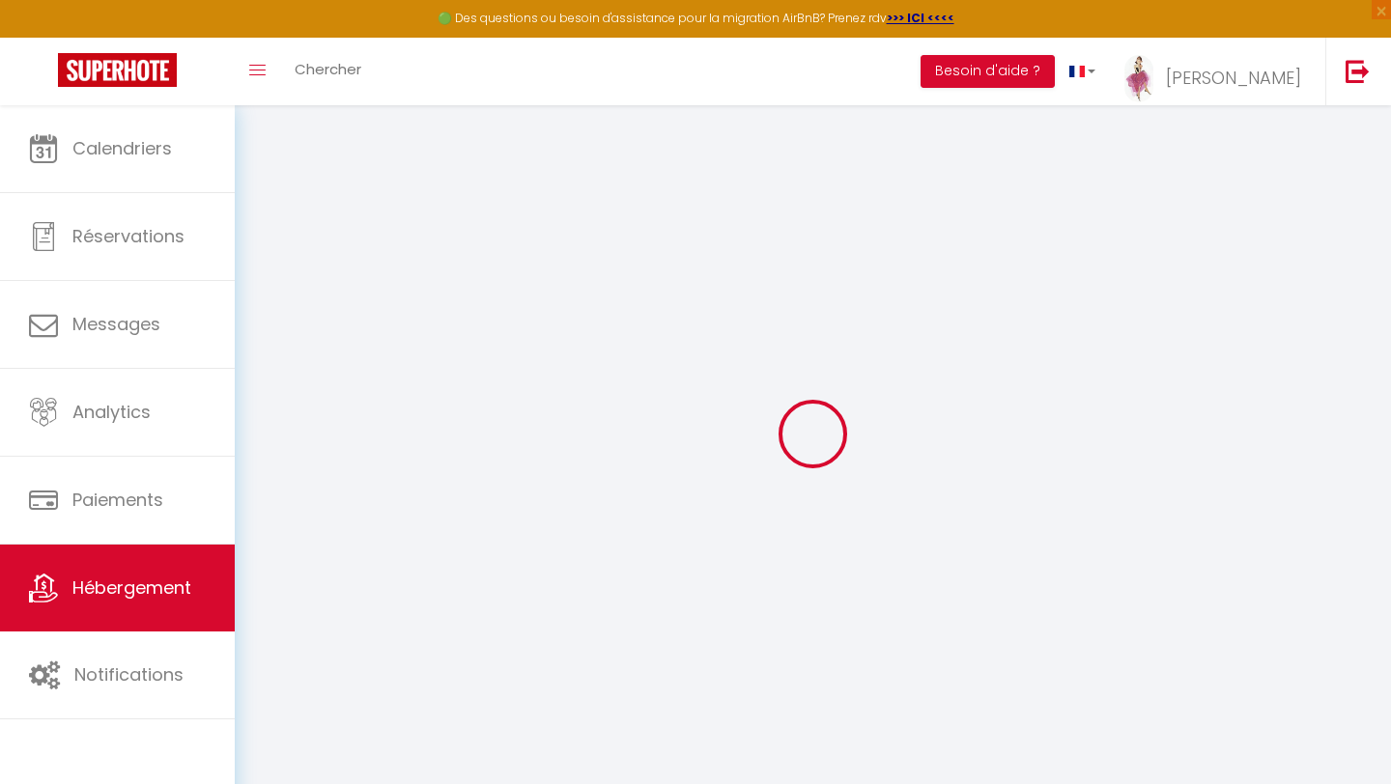
type input "Périgueux"
type input "[PERSON_NAME][EMAIL_ADDRESS][DOMAIN_NAME]"
select select
checkbox input "false"
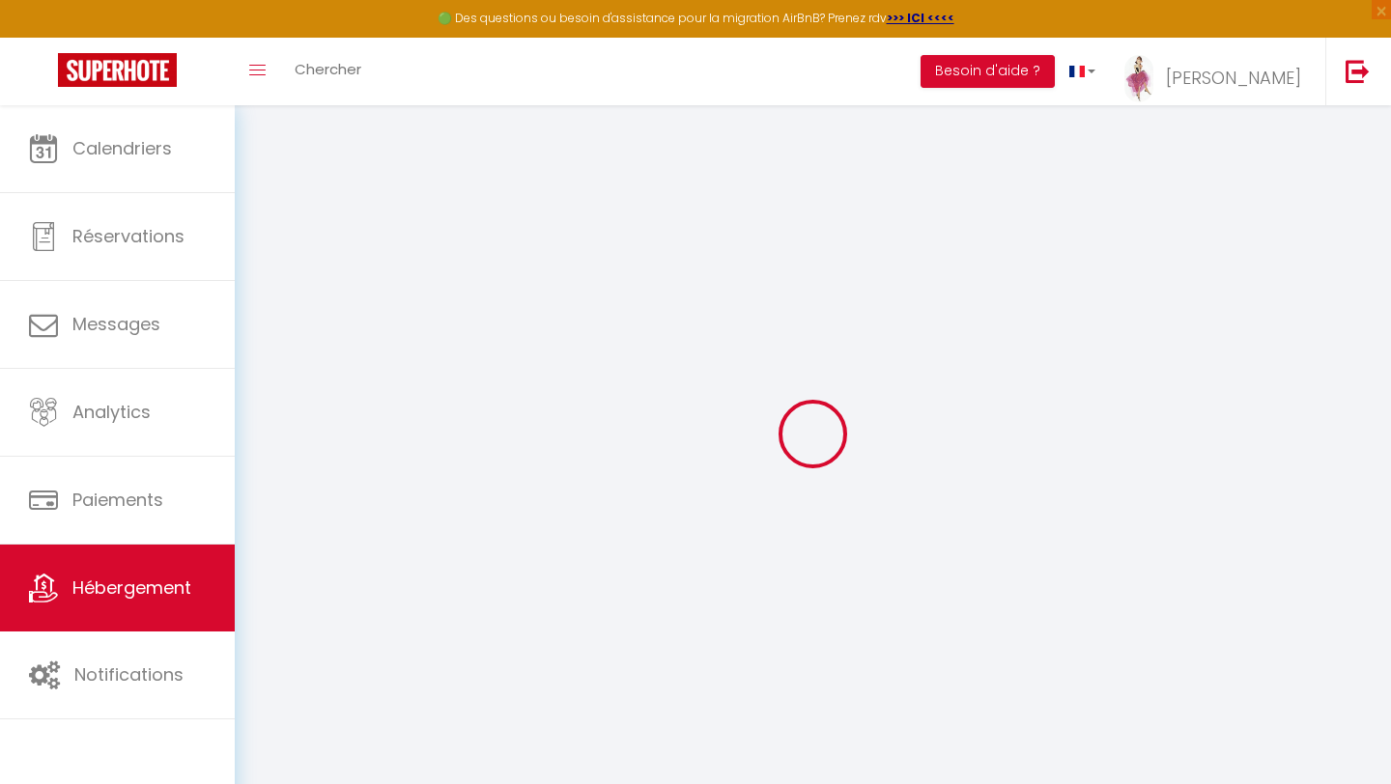
checkbox input "false"
type input "0"
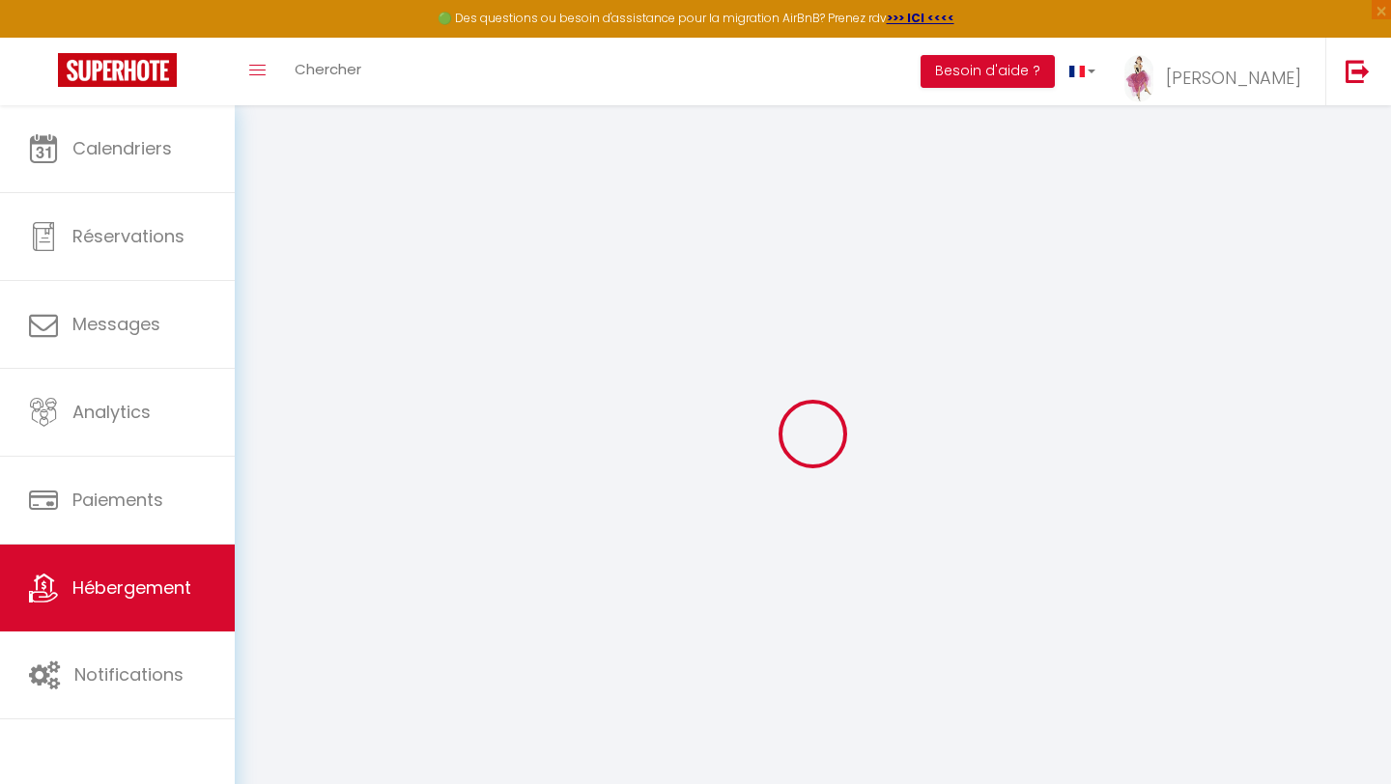
type input "0"
select select
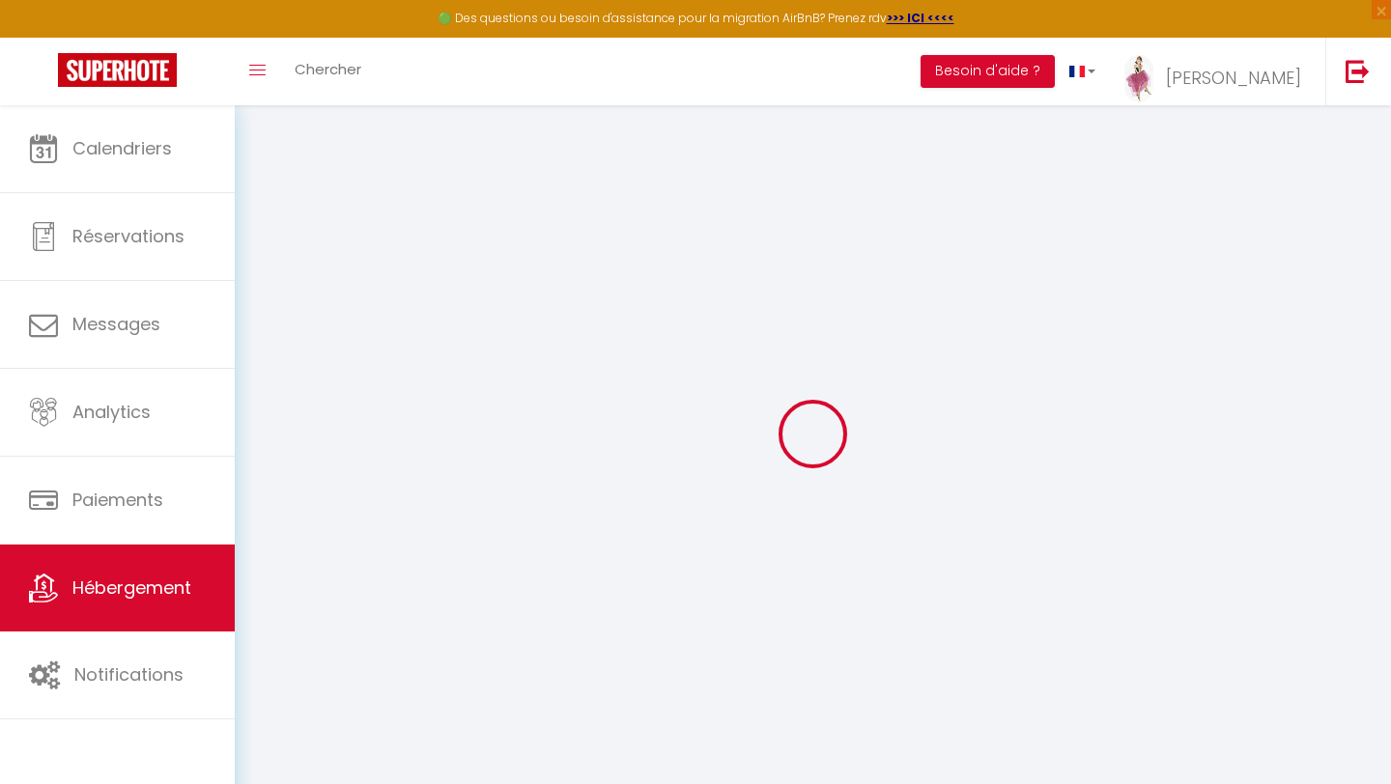
select select
checkbox input "false"
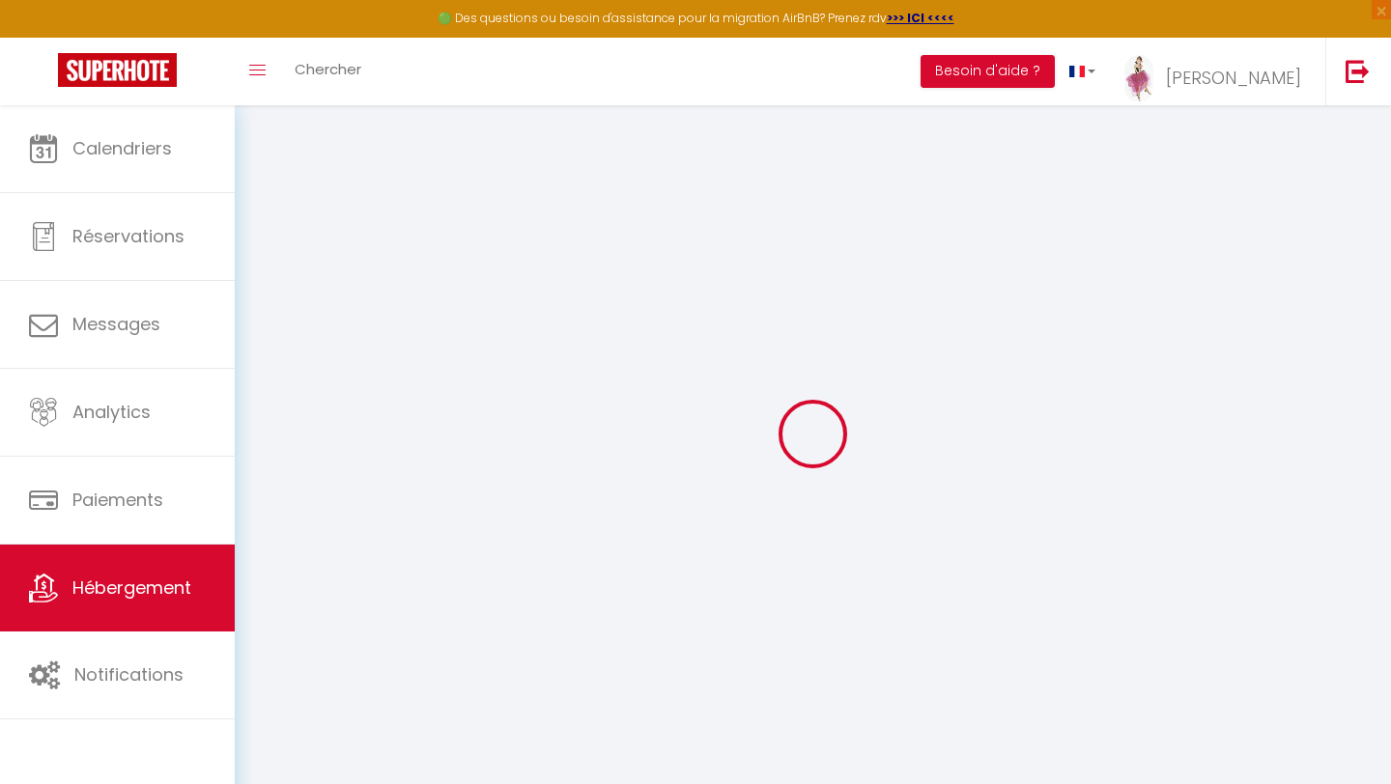
checkbox input "false"
select select
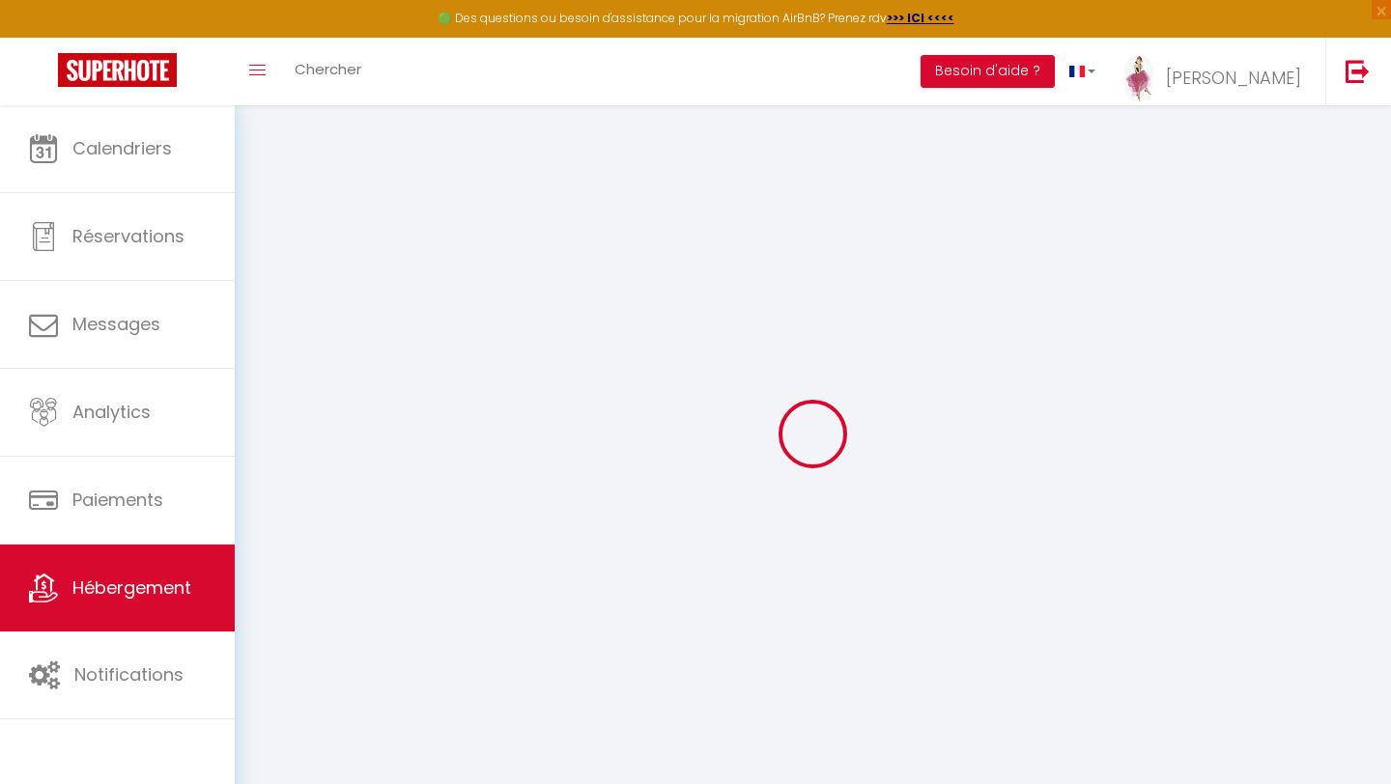
select select
checkbox input "false"
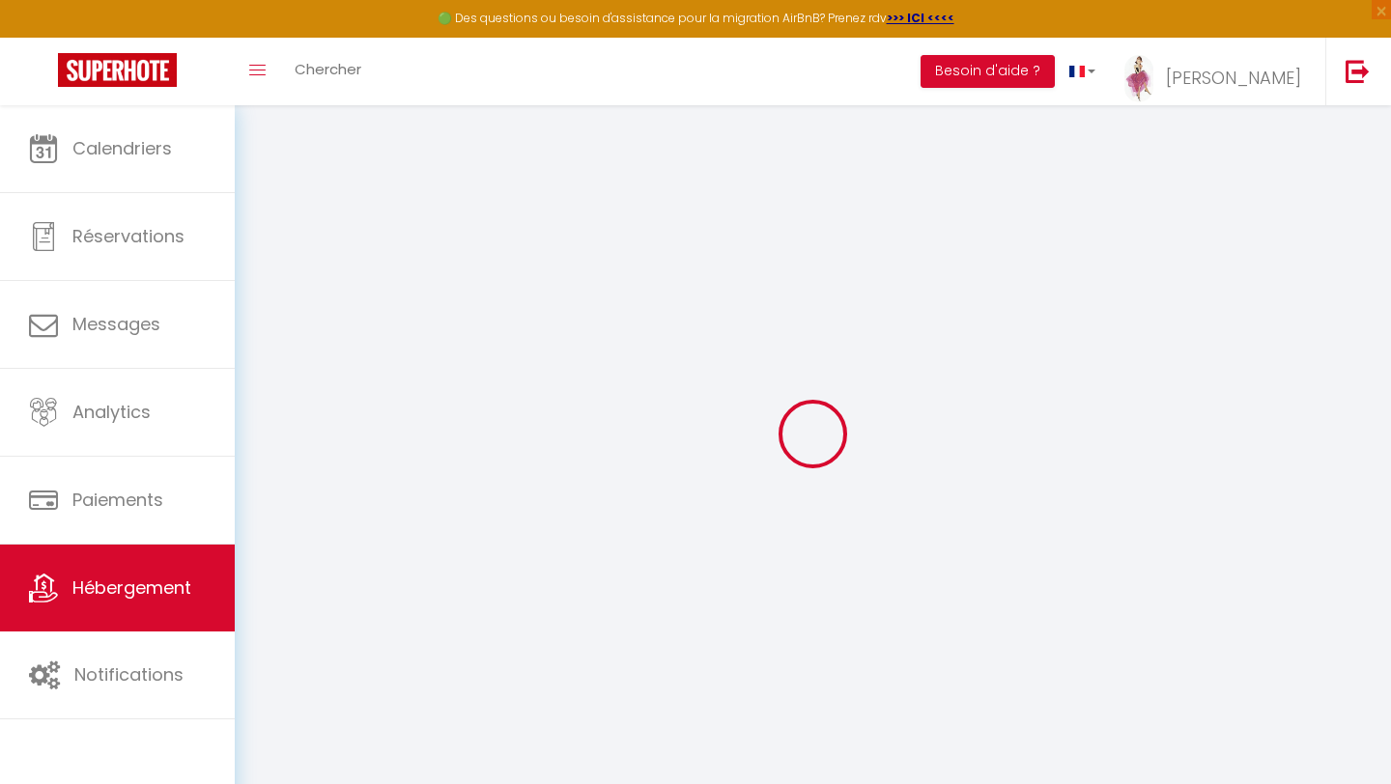
checkbox input "false"
select select "16:00"
select select "23:45"
select select "10:00"
select select "30"
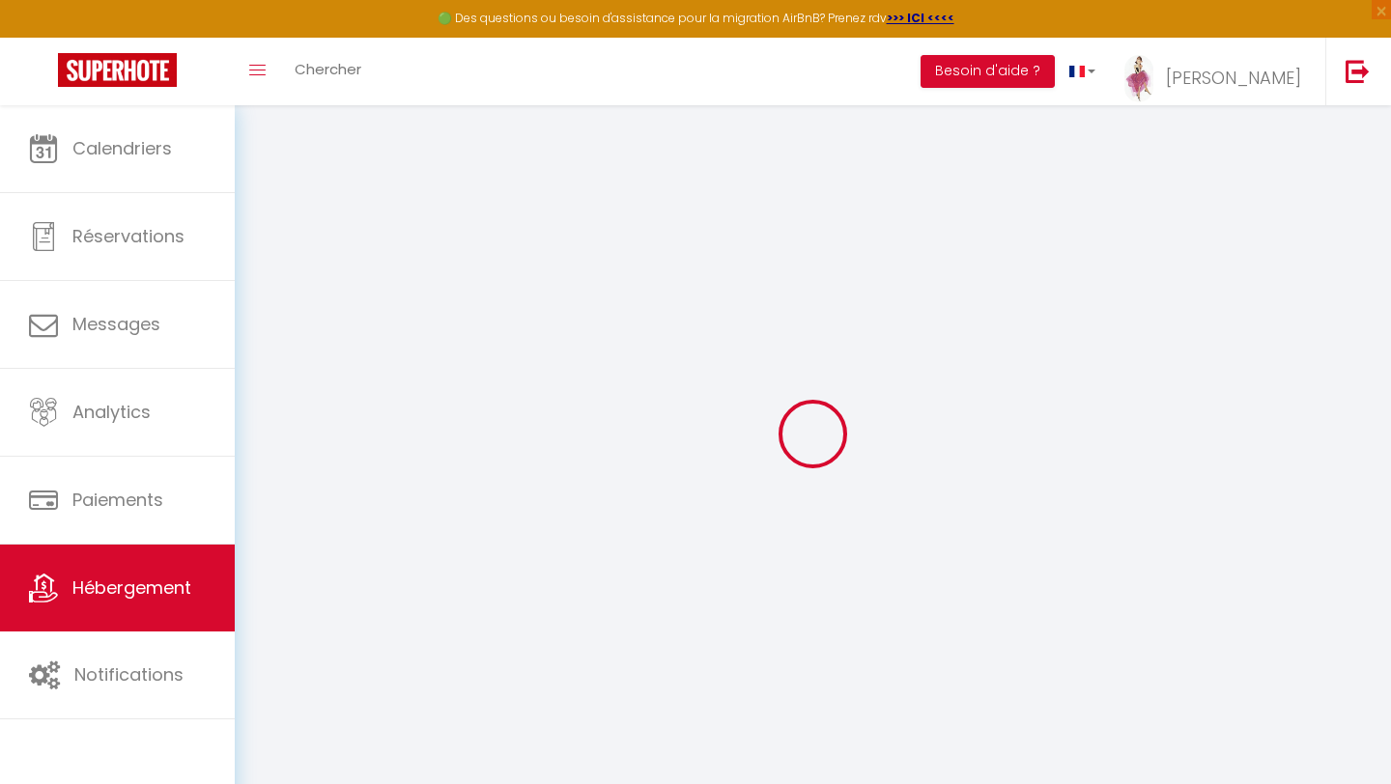
select select "120"
select select
checkbox input "false"
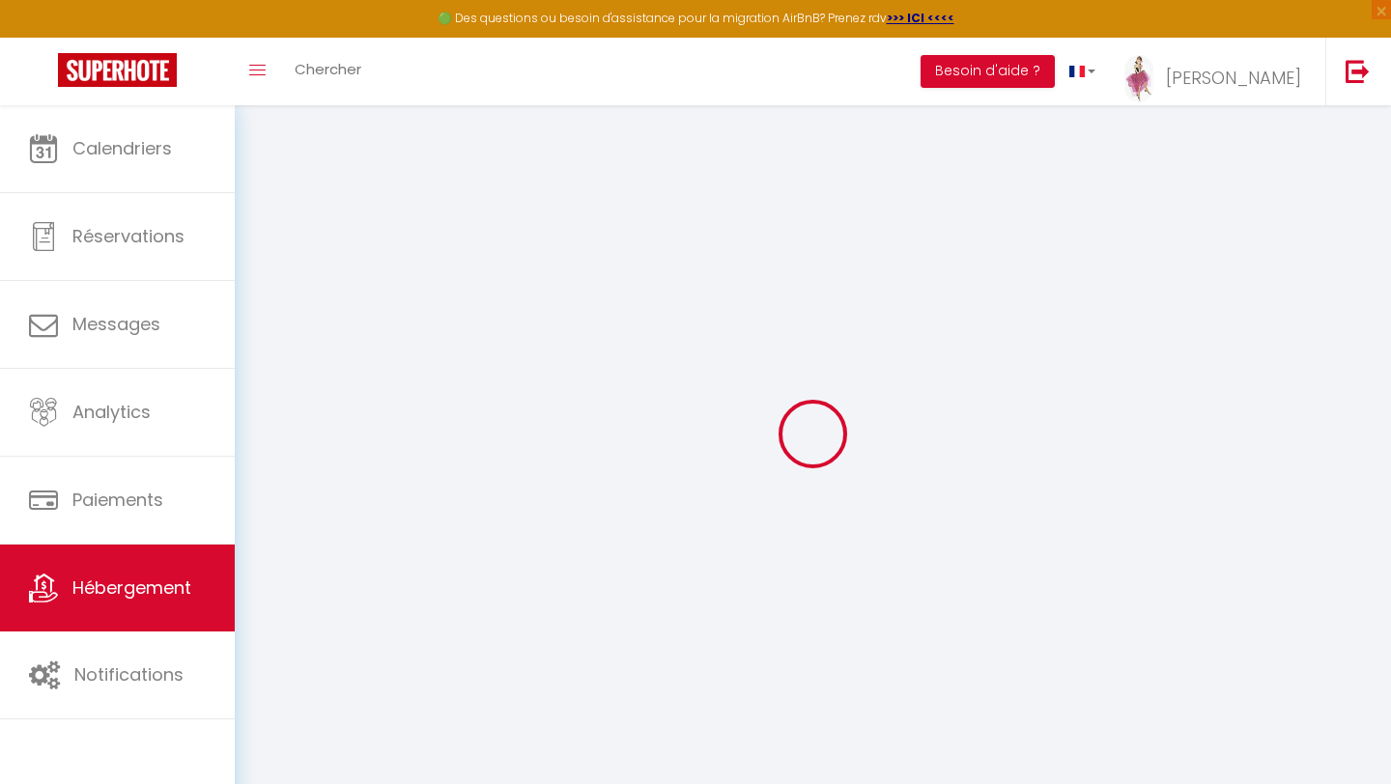
checkbox input "false"
select select
checkbox input "false"
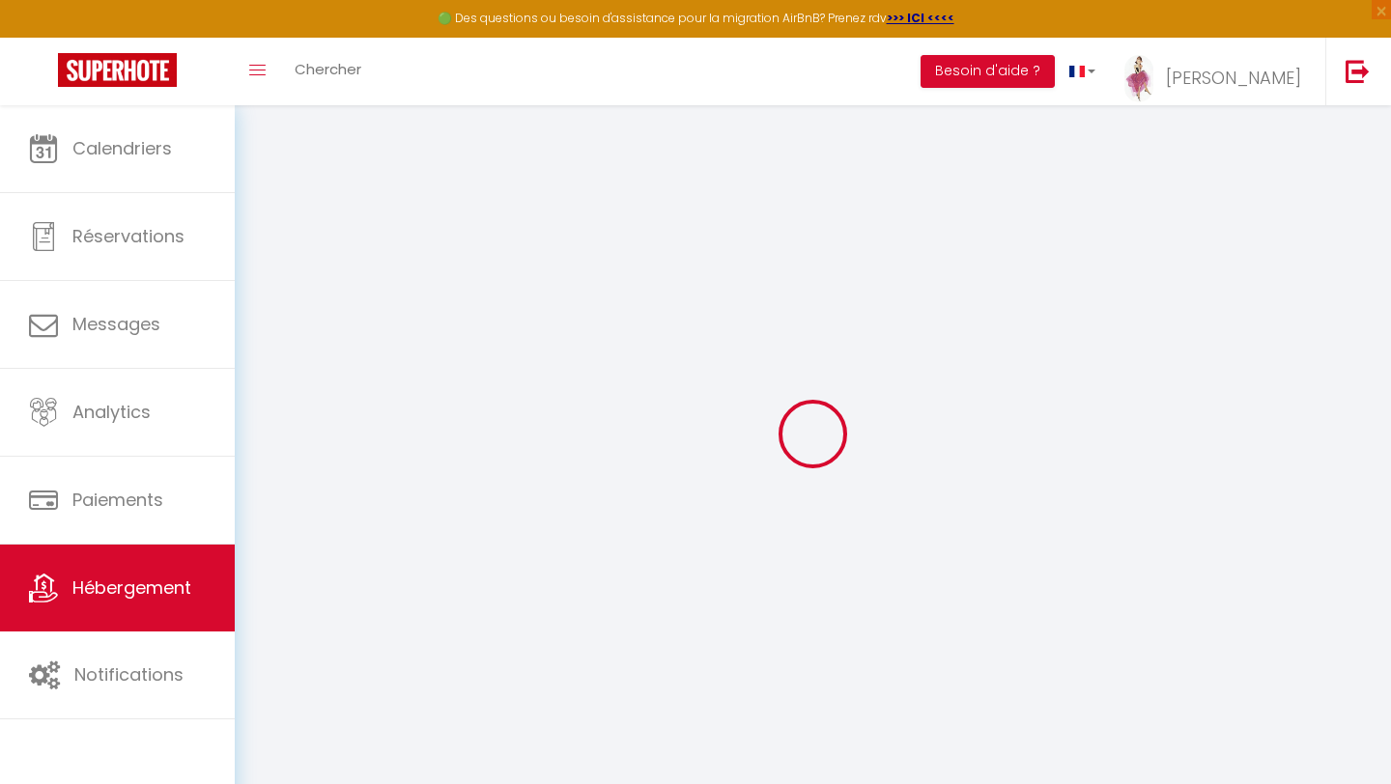
checkbox input "false"
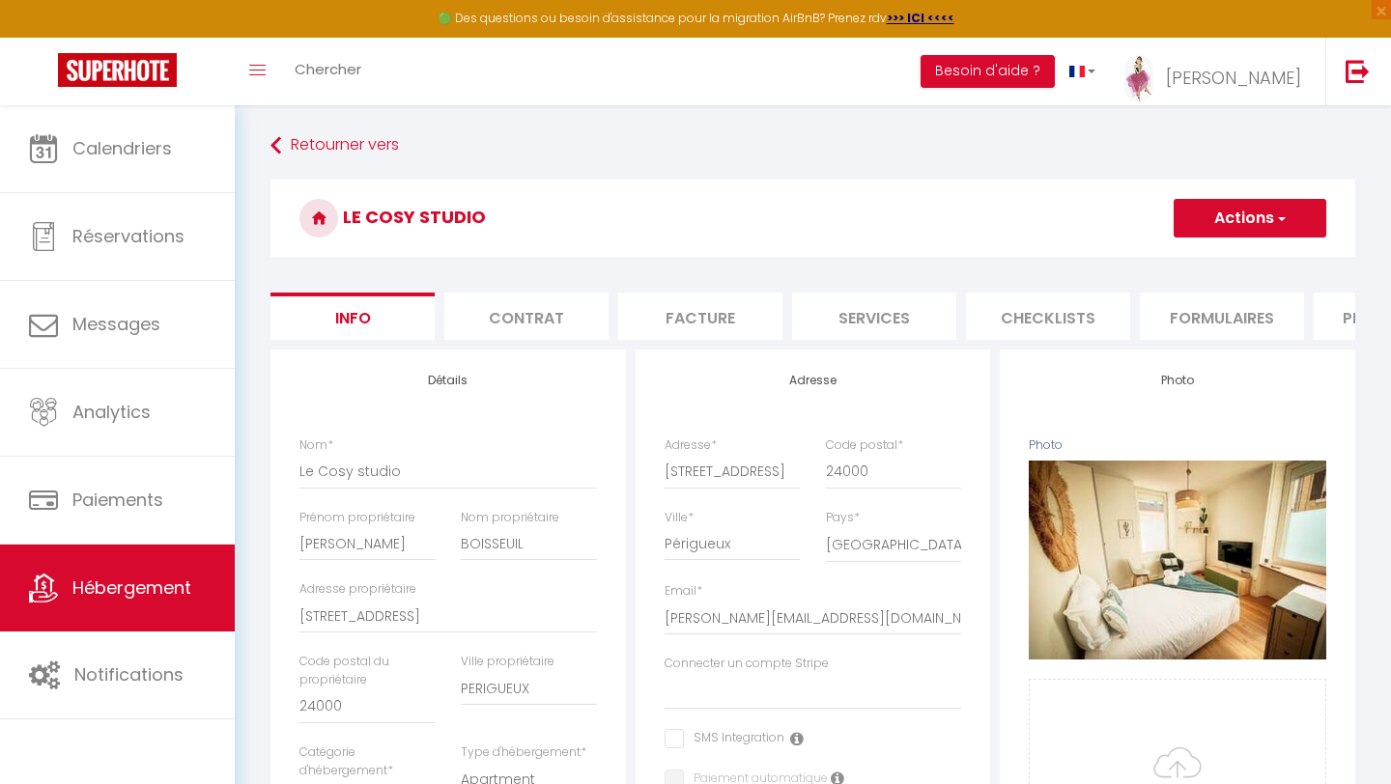
select select
checkbox input "false"
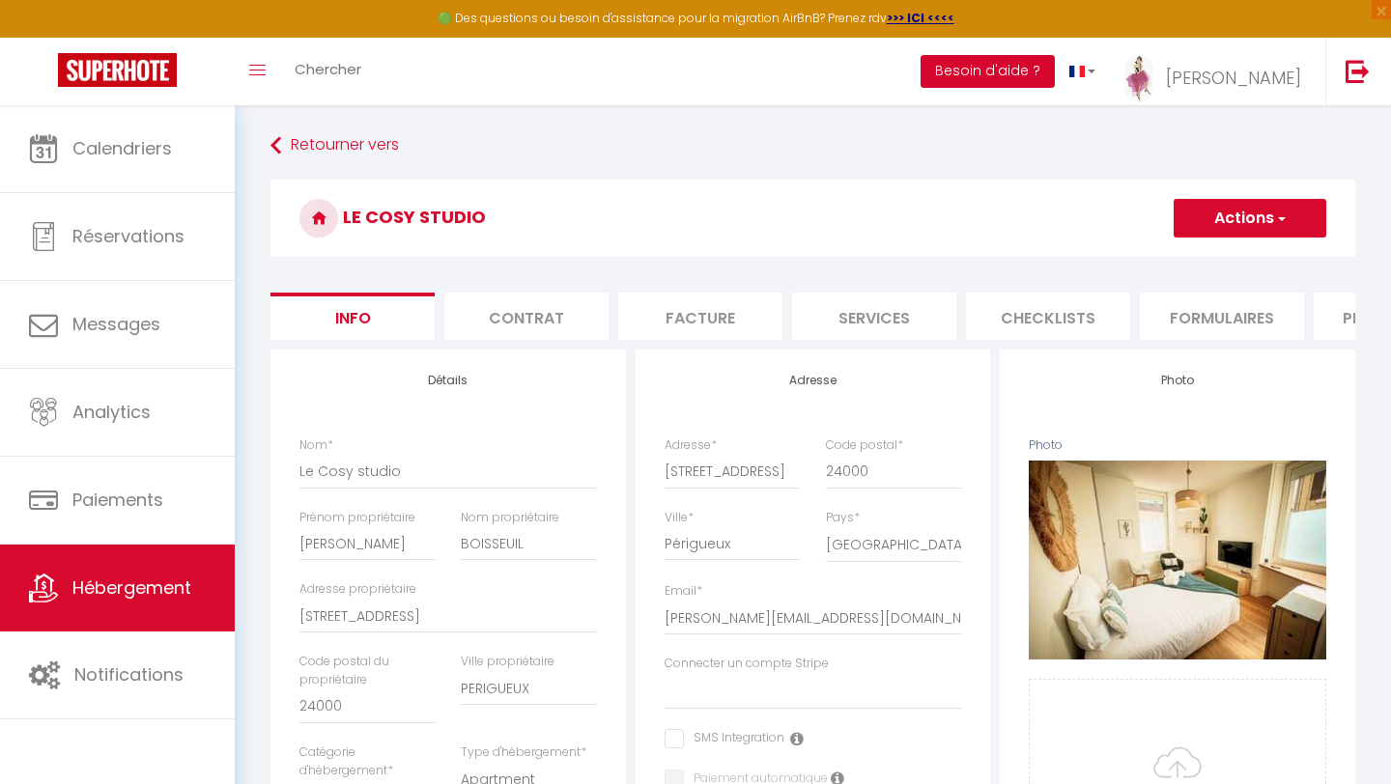
select select
checkbox input "false"
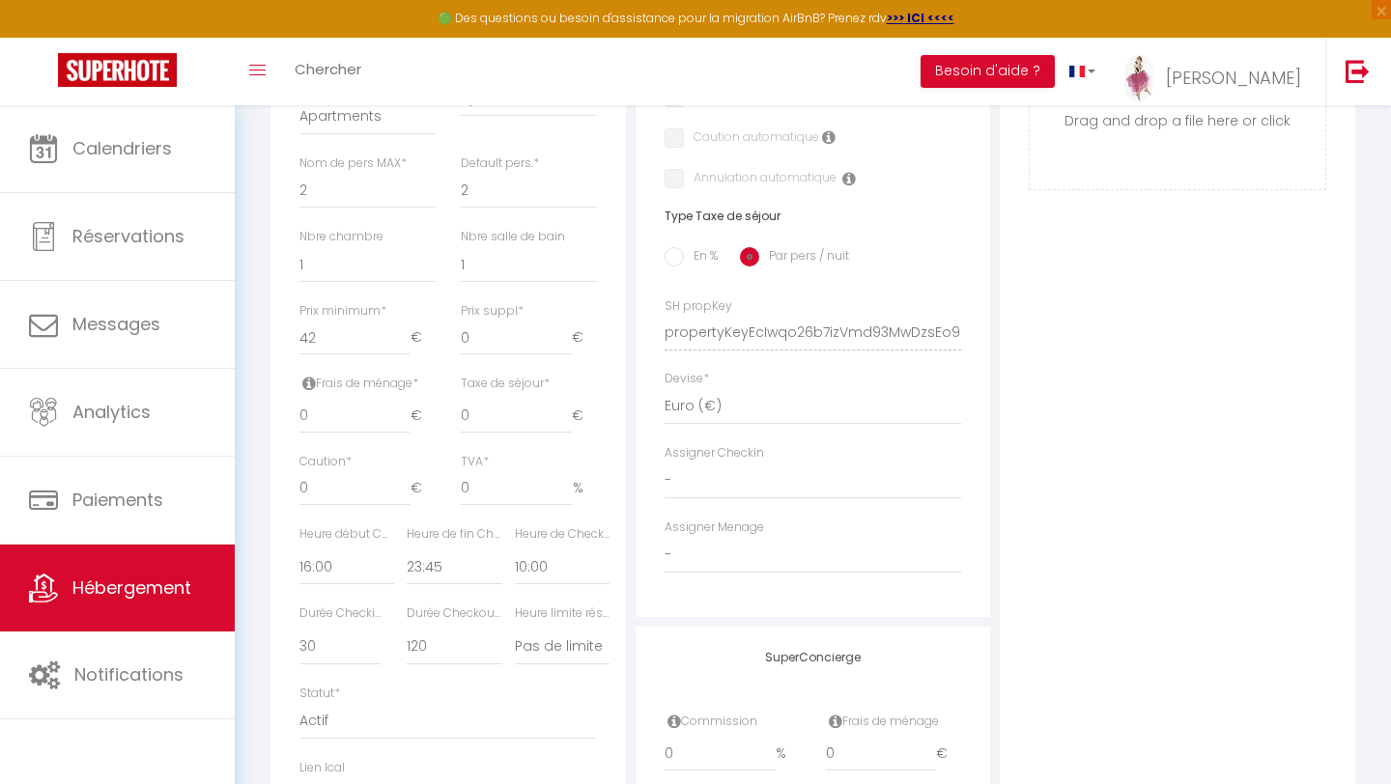
scroll to position [723, 0]
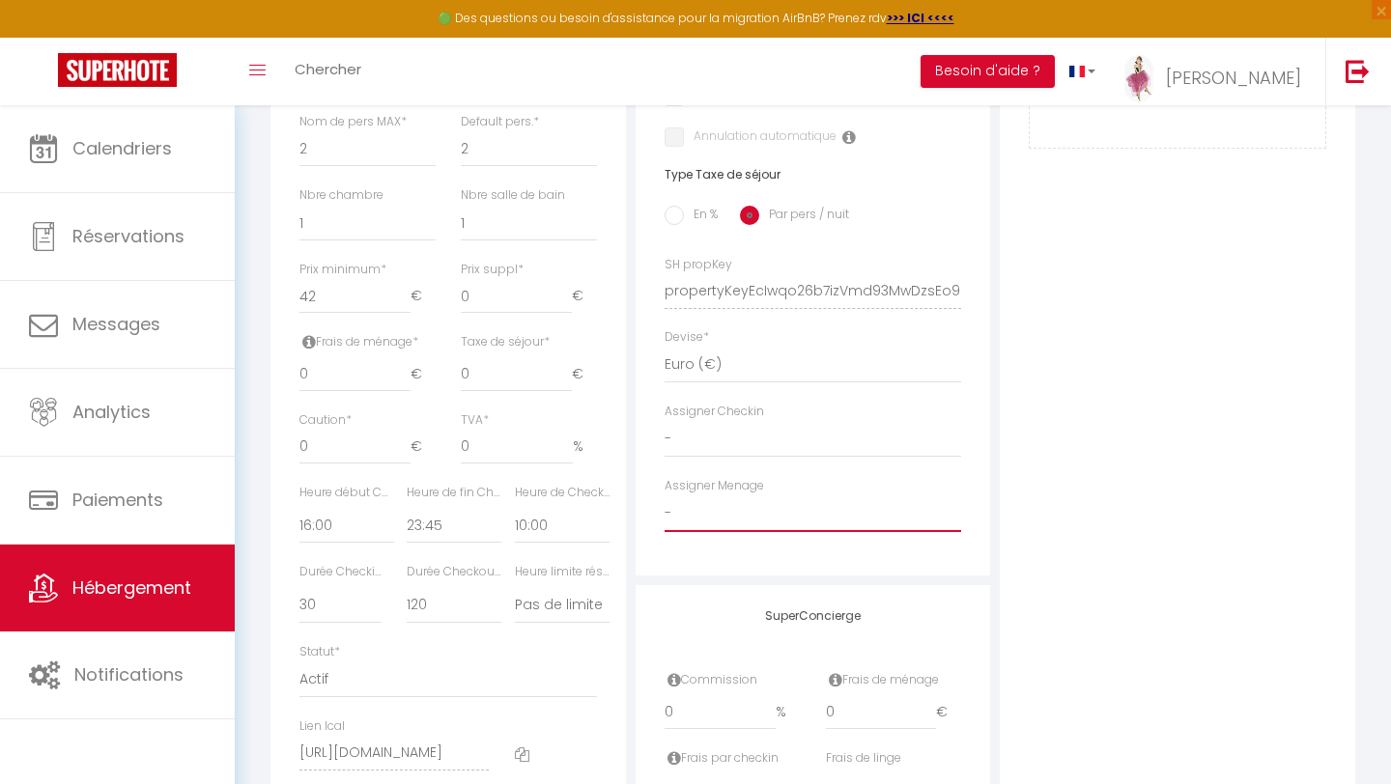
click at [727, 516] on select "- [PERSON_NAME] [PERSON_NAME] [PERSON_NAME] [PERSON_NAME] [PERSON_NAME] [PERSON…" at bounding box center [814, 514] width 298 height 37
select select "37763"
select select
checkbox input "false"
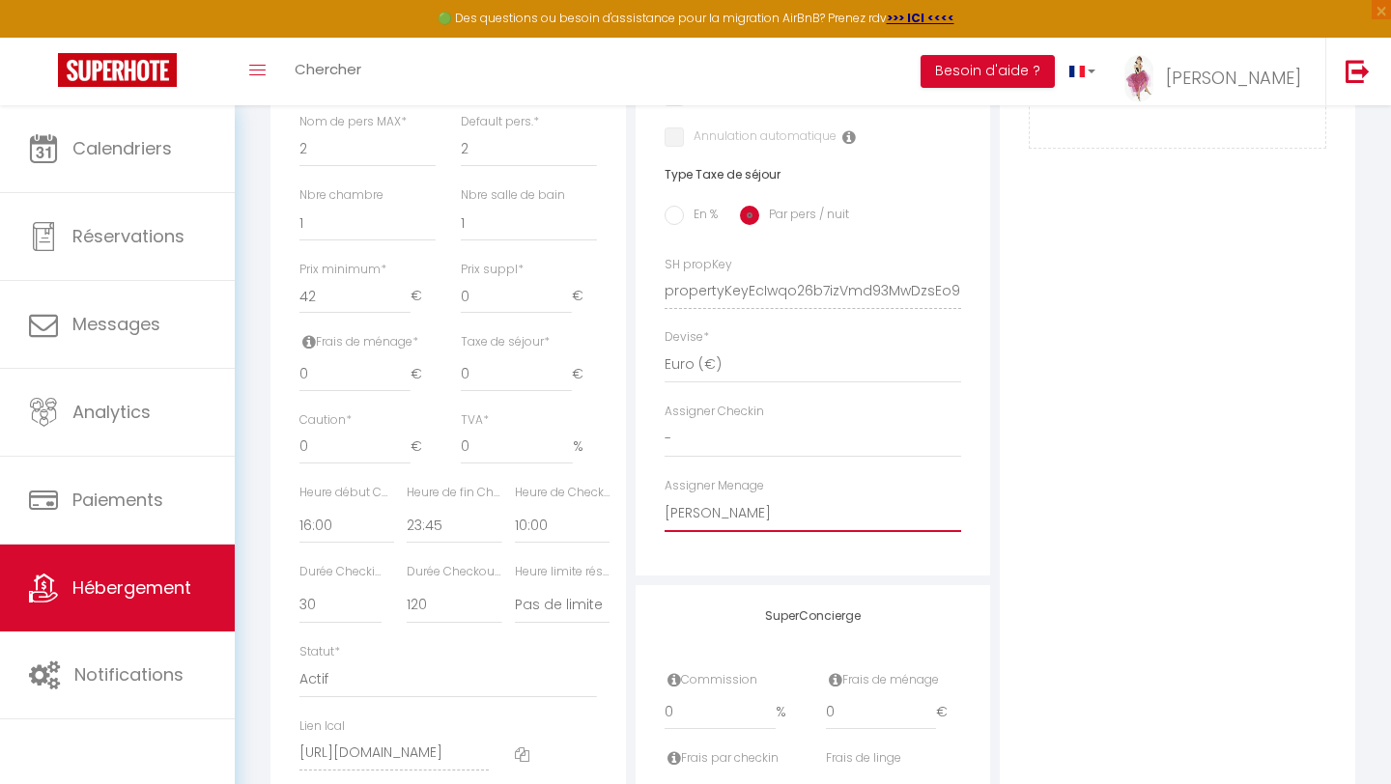
checkbox input "false"
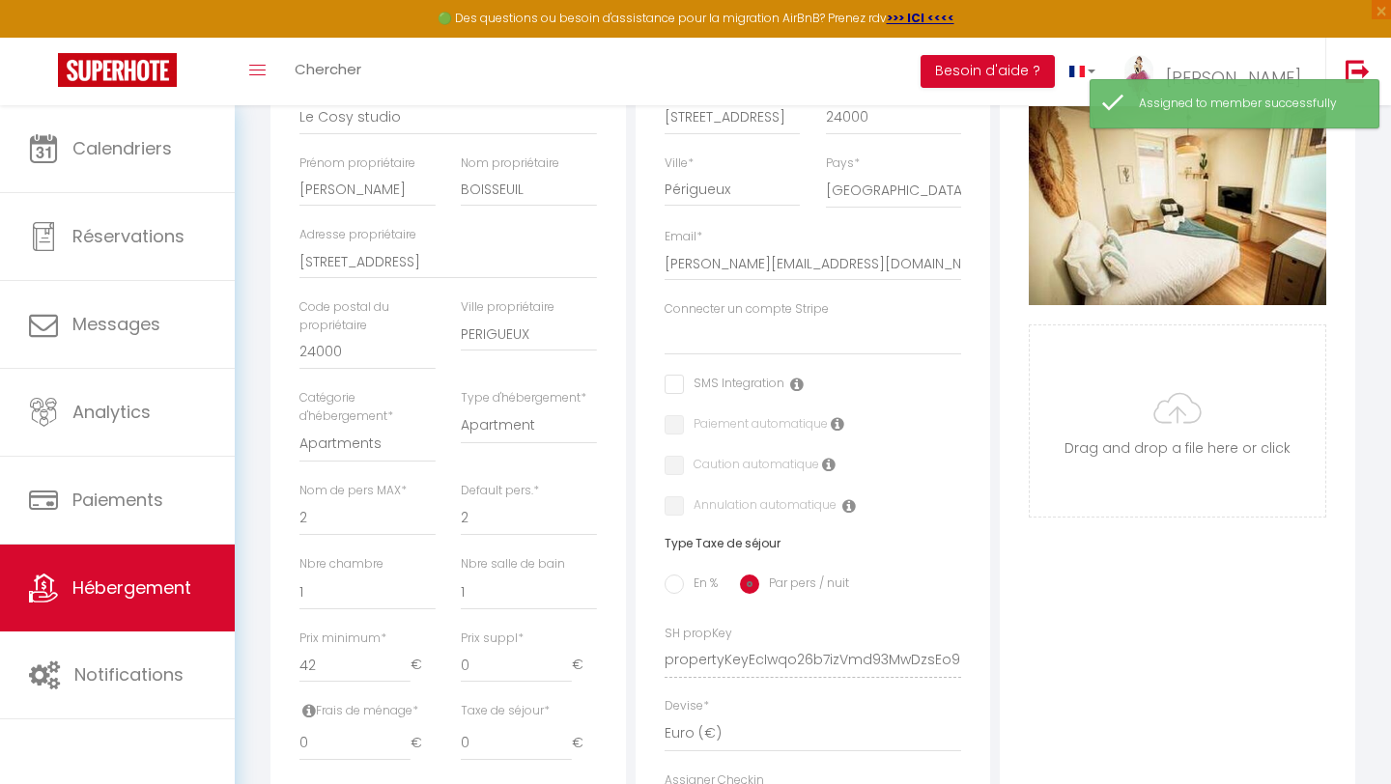
scroll to position [0, 0]
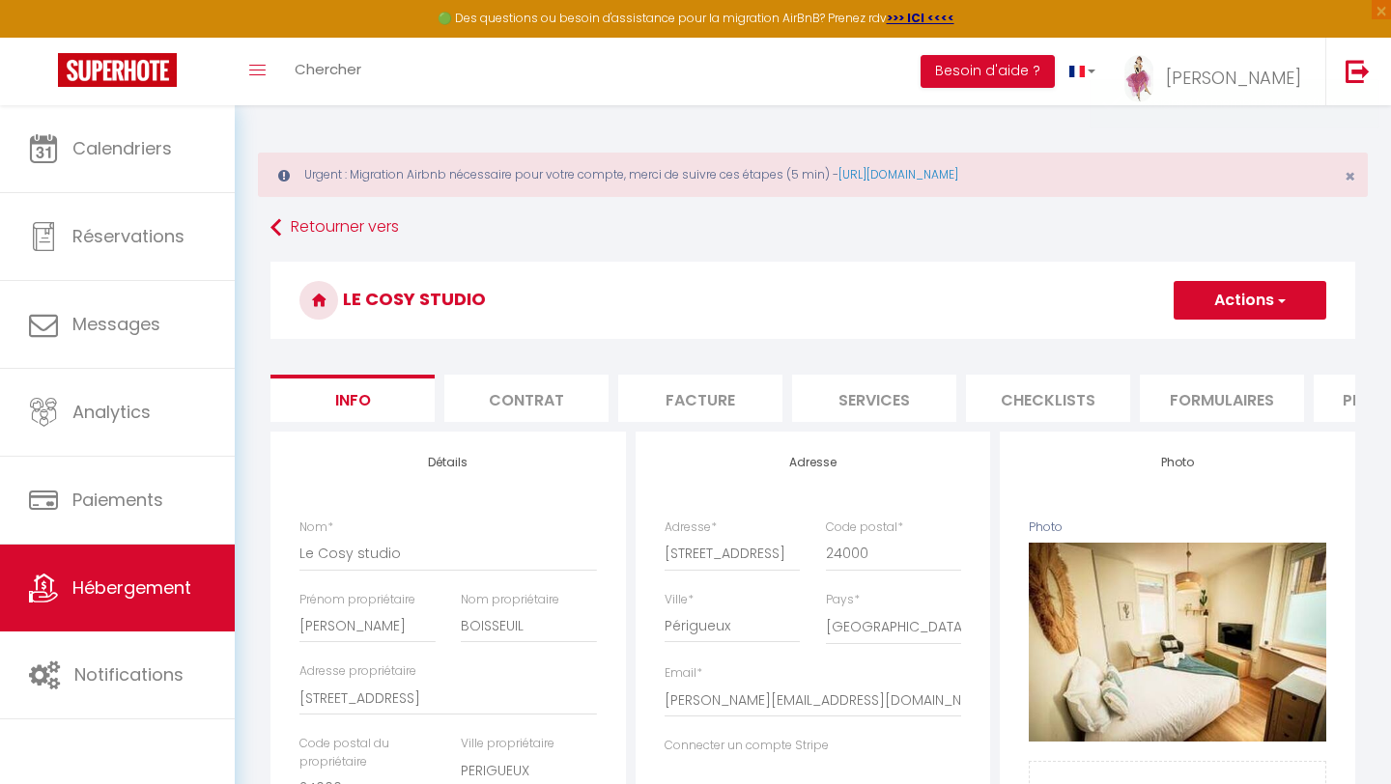
click at [1220, 305] on button "Actions" at bounding box center [1250, 300] width 153 height 39
click at [1201, 347] on input "Enregistrer" at bounding box center [1173, 342] width 71 height 19
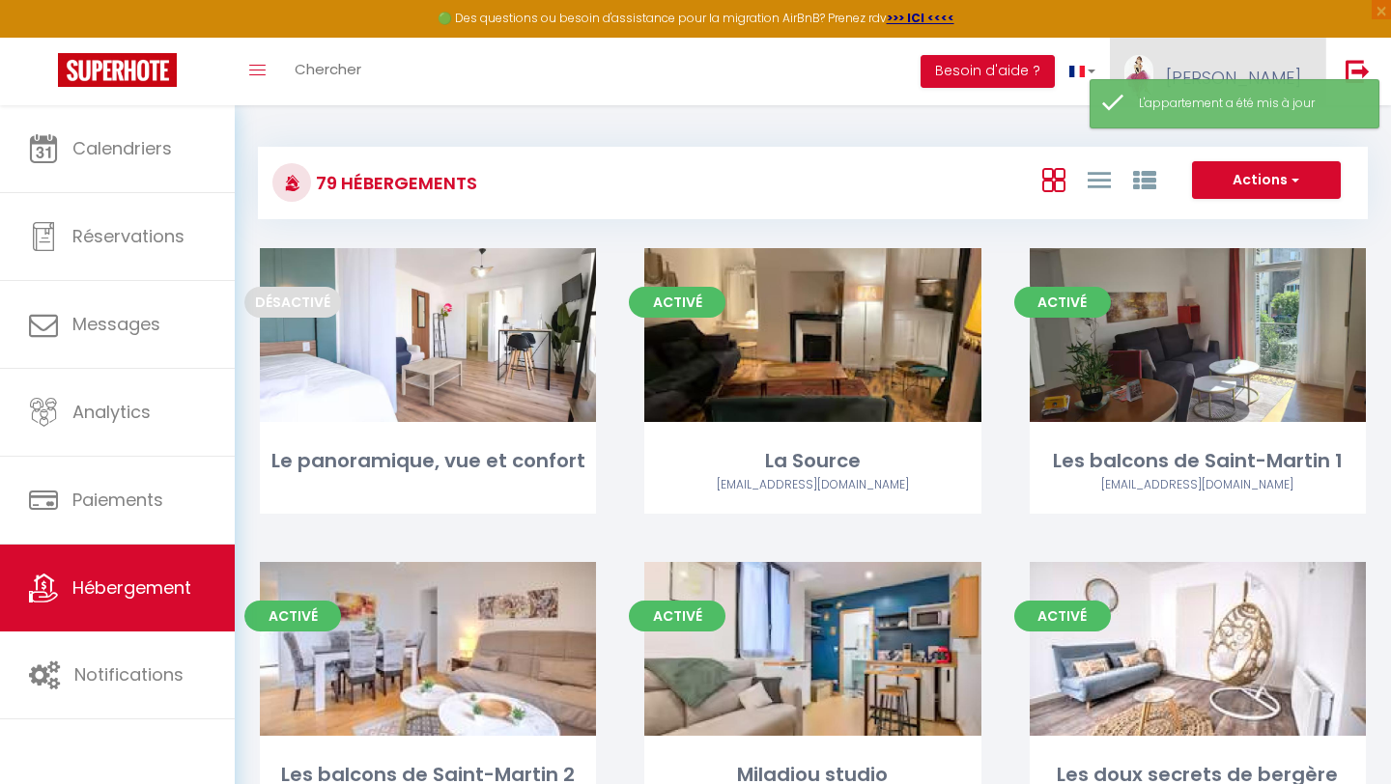
click at [1271, 72] on span "[PERSON_NAME]" at bounding box center [1233, 78] width 135 height 24
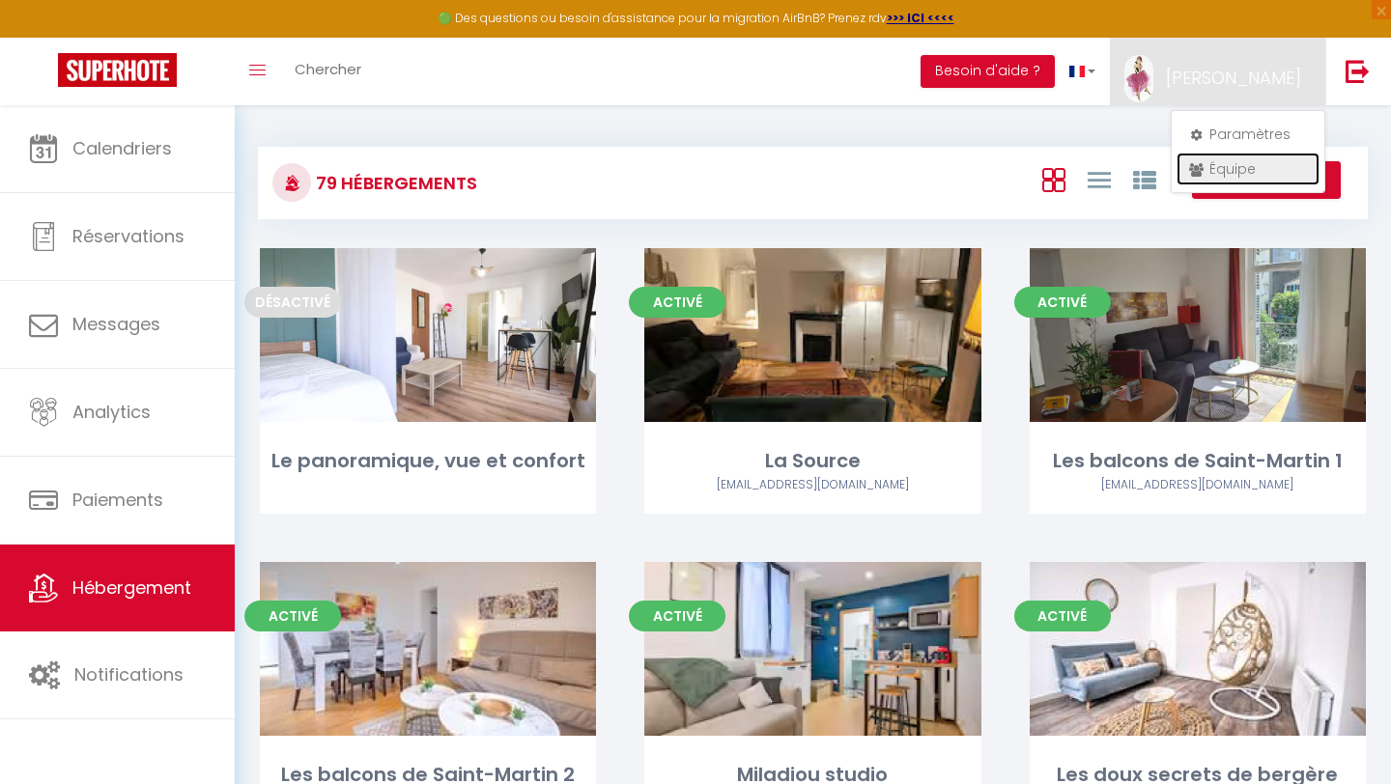
click at [1231, 174] on link "Équipe" at bounding box center [1247, 169] width 143 height 33
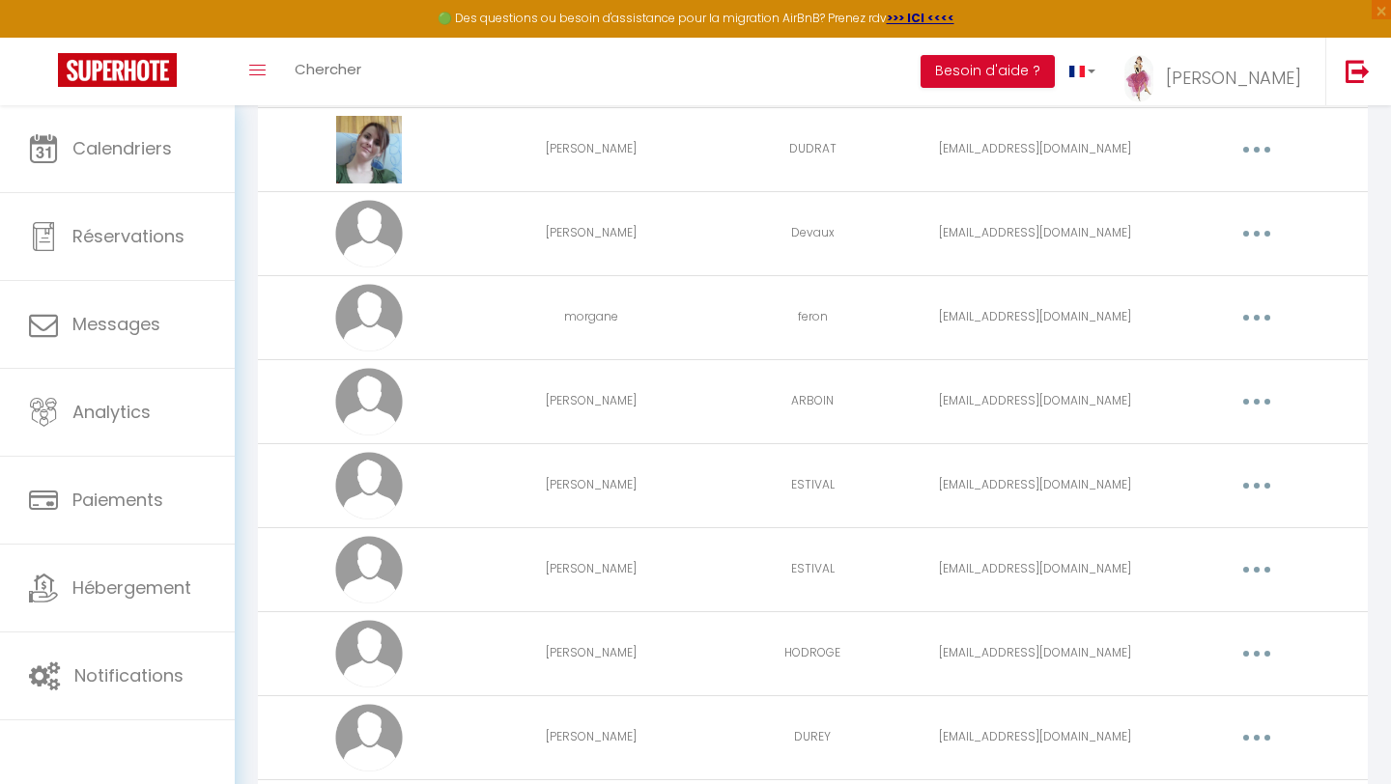
scroll to position [5361, 0]
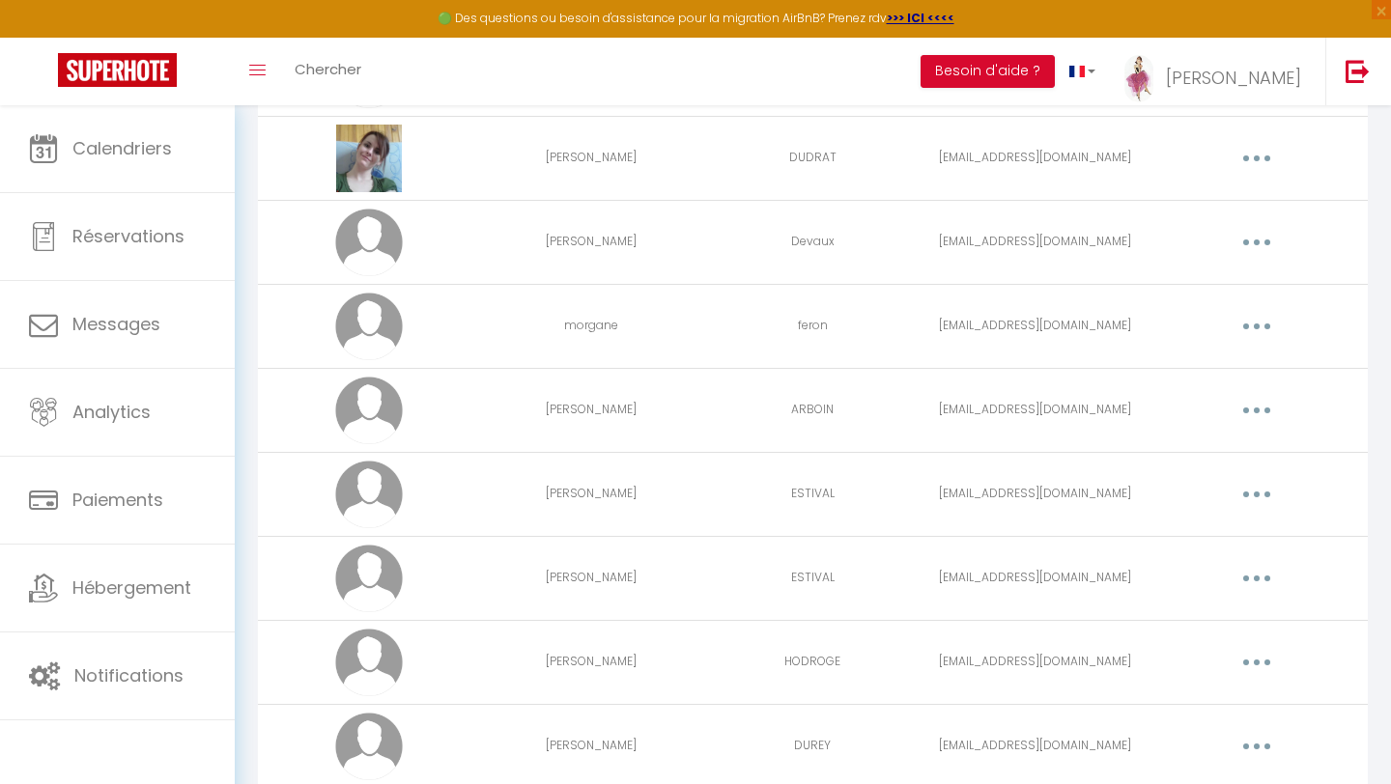
click at [1262, 240] on button "button" at bounding box center [1257, 242] width 54 height 31
click at [1205, 285] on link "Editer" at bounding box center [1206, 286] width 143 height 33
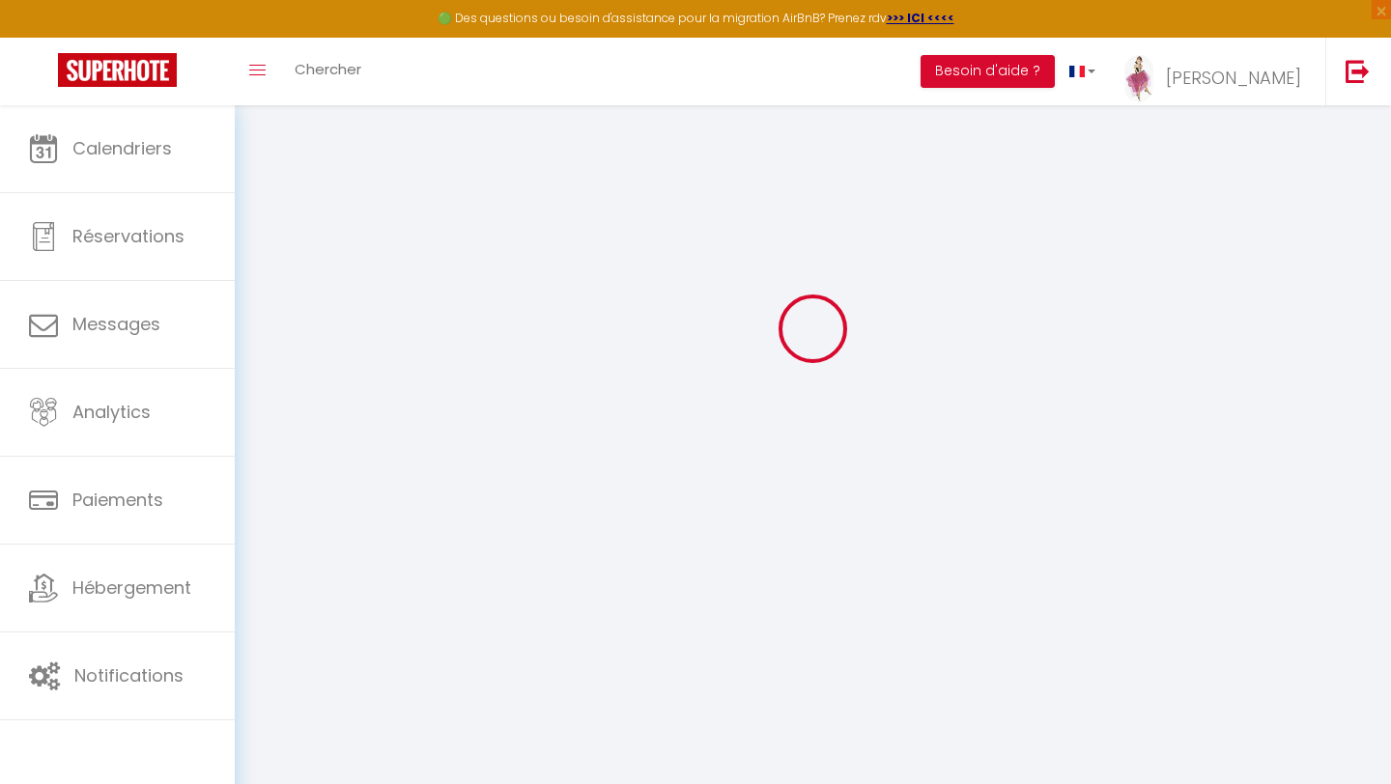
type input "[PERSON_NAME]"
type input "Devaux"
type input "[EMAIL_ADDRESS][DOMAIN_NAME]"
type textarea "[URL][DOMAIN_NAME]"
checkbox input "false"
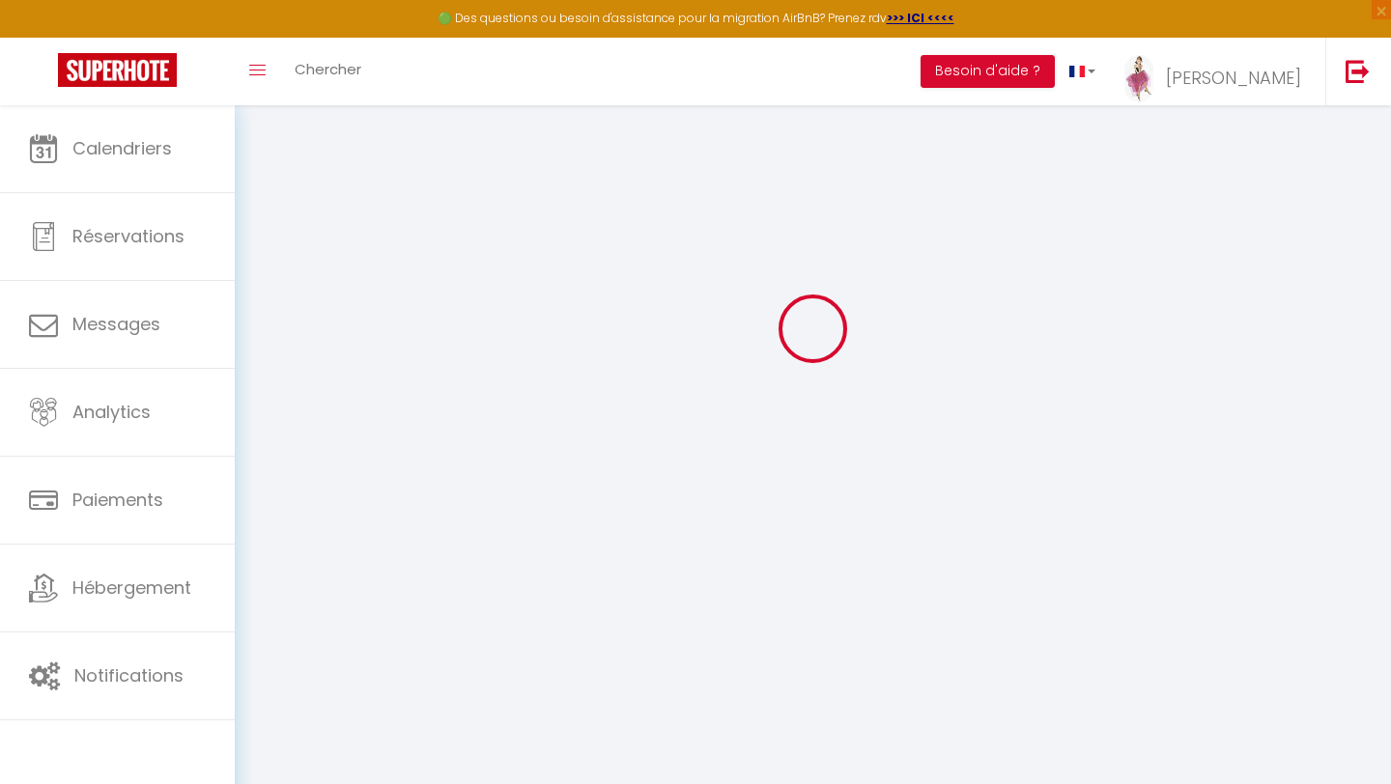
checkbox input "false"
checkbox input "true"
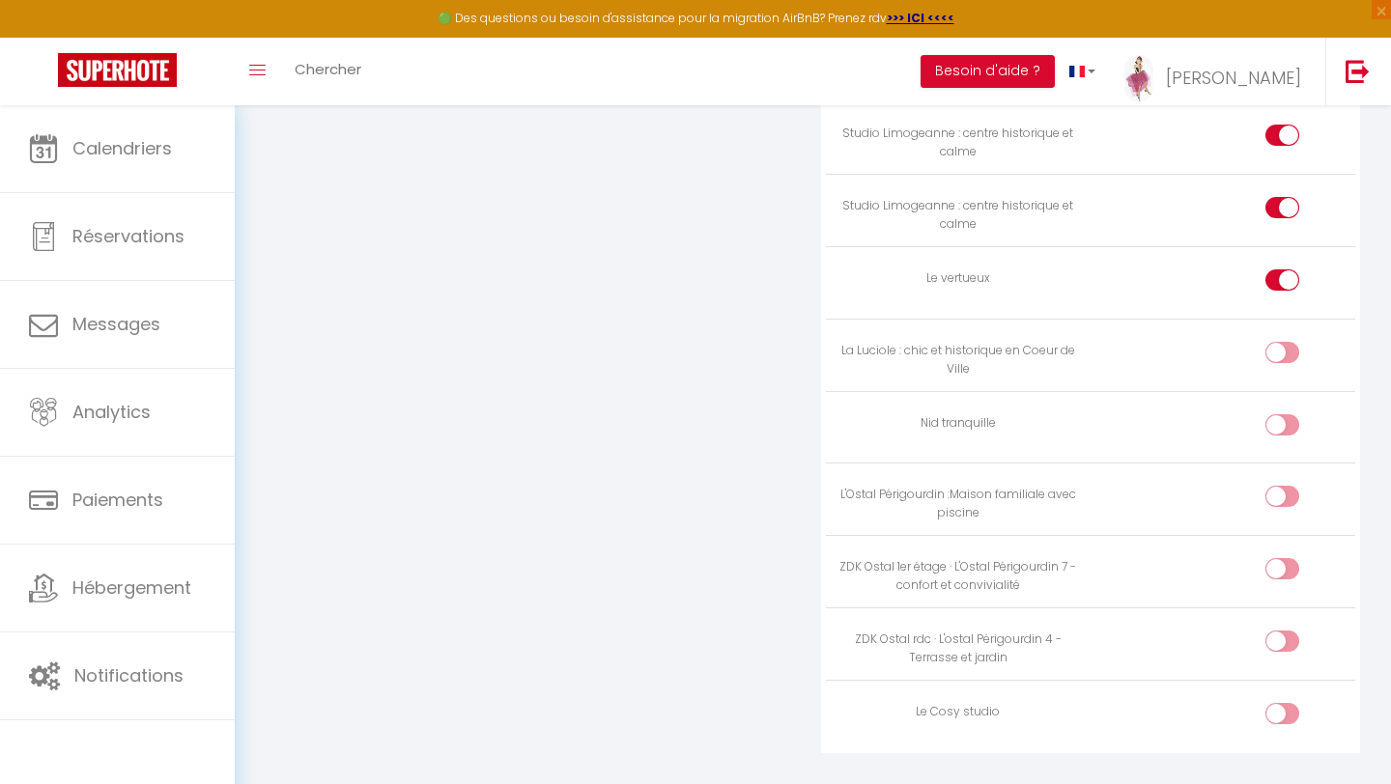
scroll to position [6238, 0]
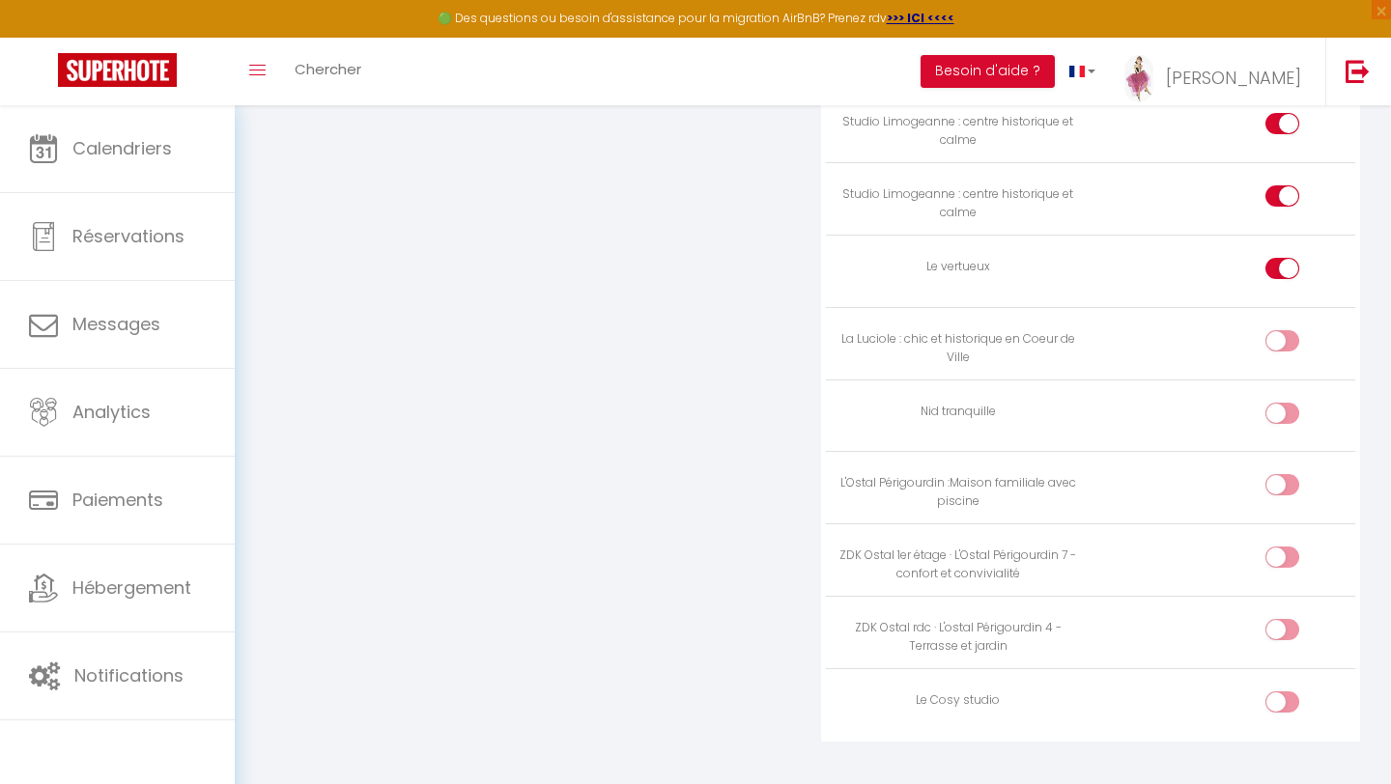
click at [1282, 709] on input "checkbox" at bounding box center [1299, 706] width 34 height 29
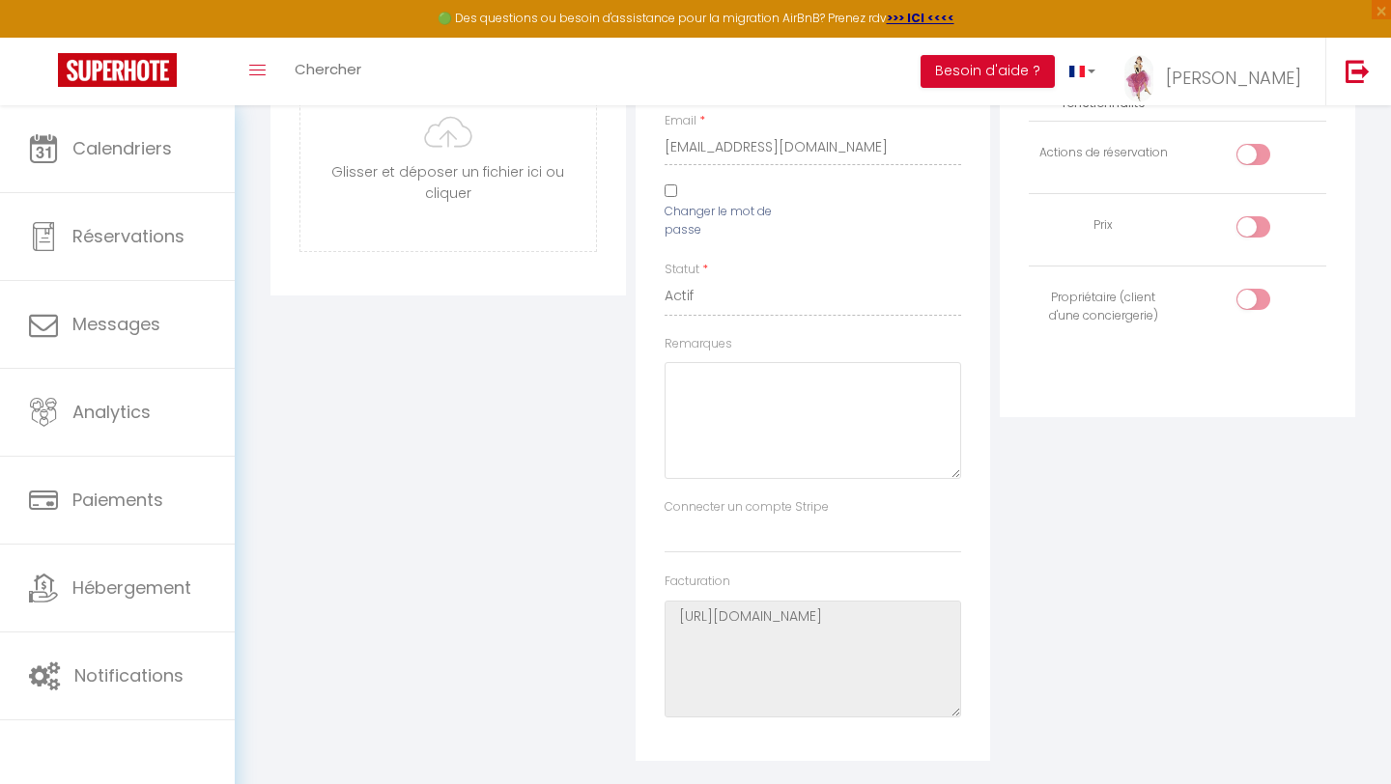
scroll to position [0, 0]
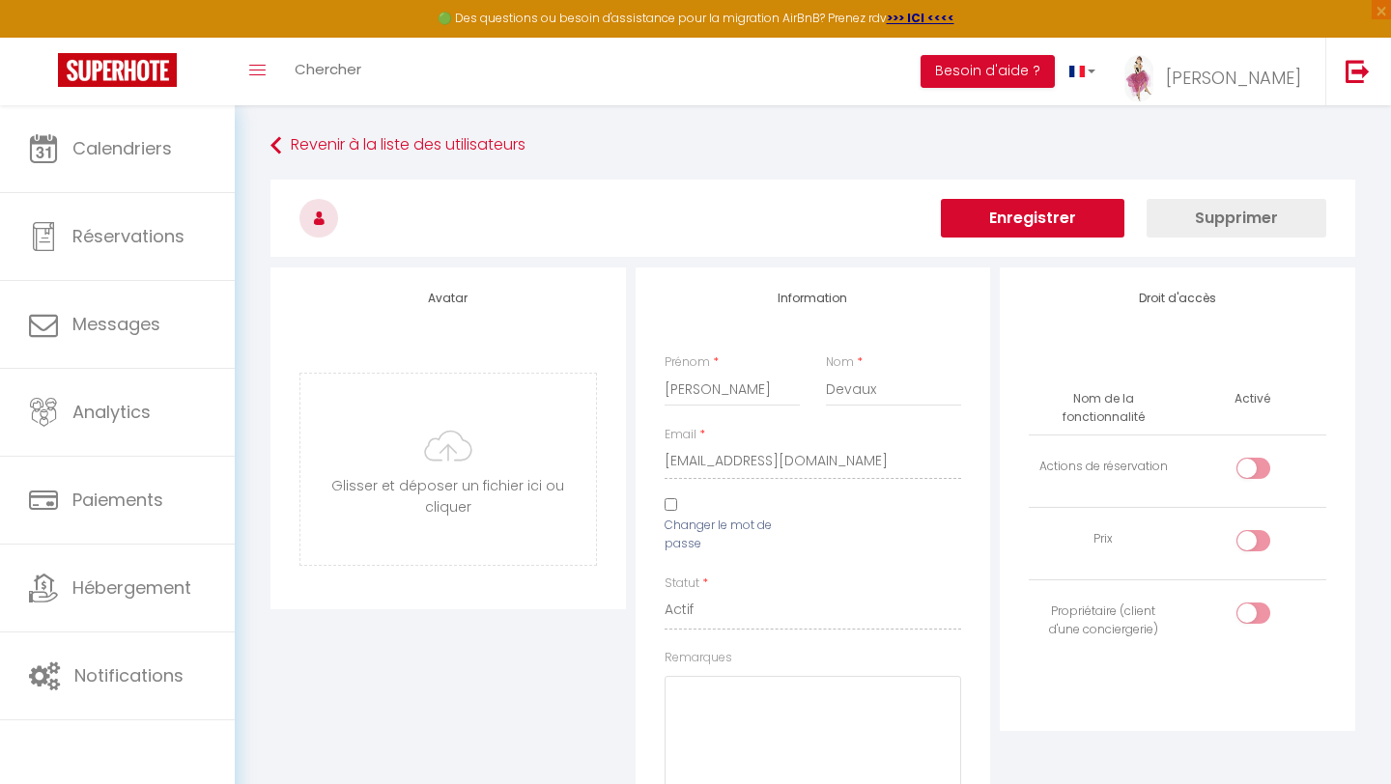
click at [1023, 224] on button "Enregistrer" at bounding box center [1033, 218] width 184 height 39
